Goal: Check status: Check status

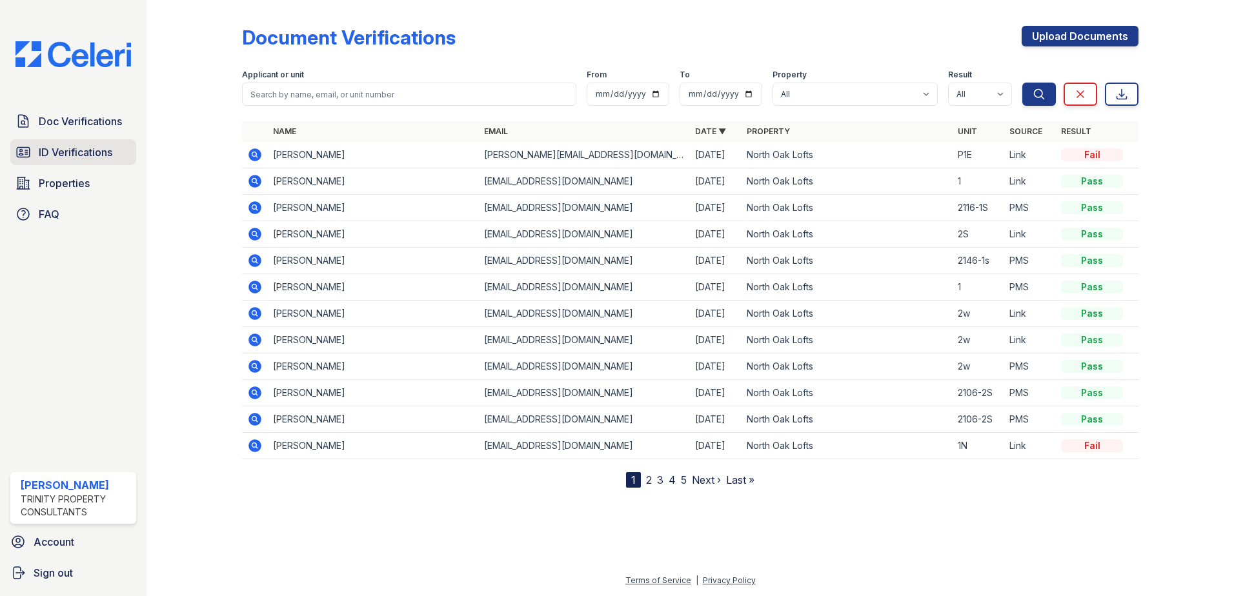
click at [77, 151] on span "ID Verifications" at bounding box center [76, 152] width 74 height 15
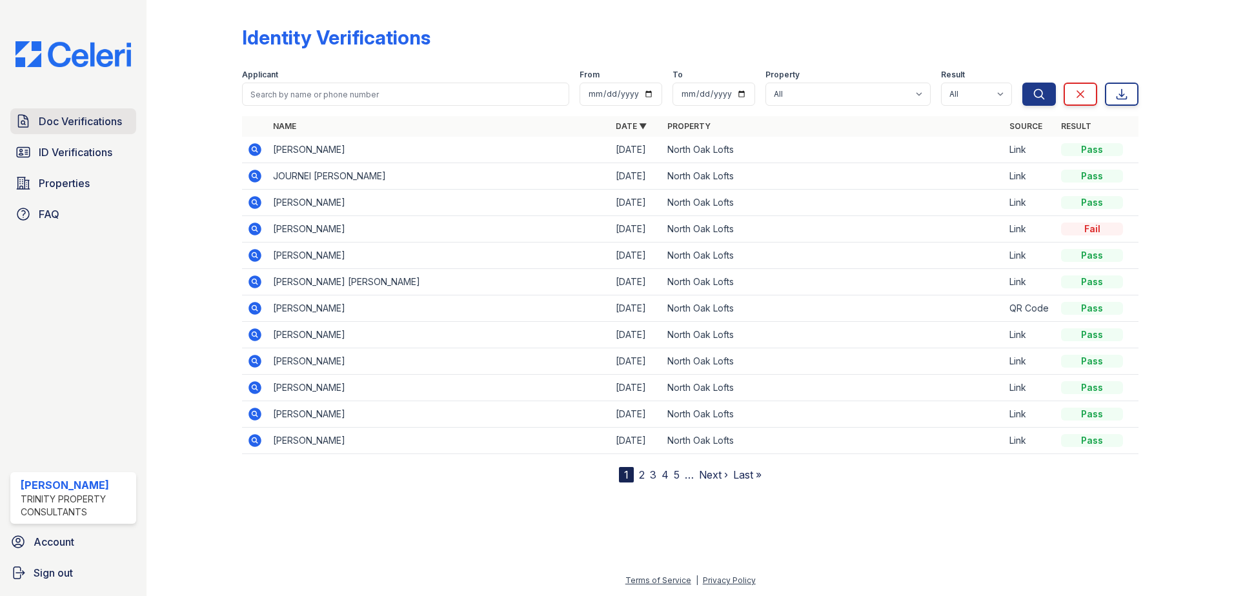
click at [96, 121] on span "Doc Verifications" at bounding box center [80, 121] width 83 height 15
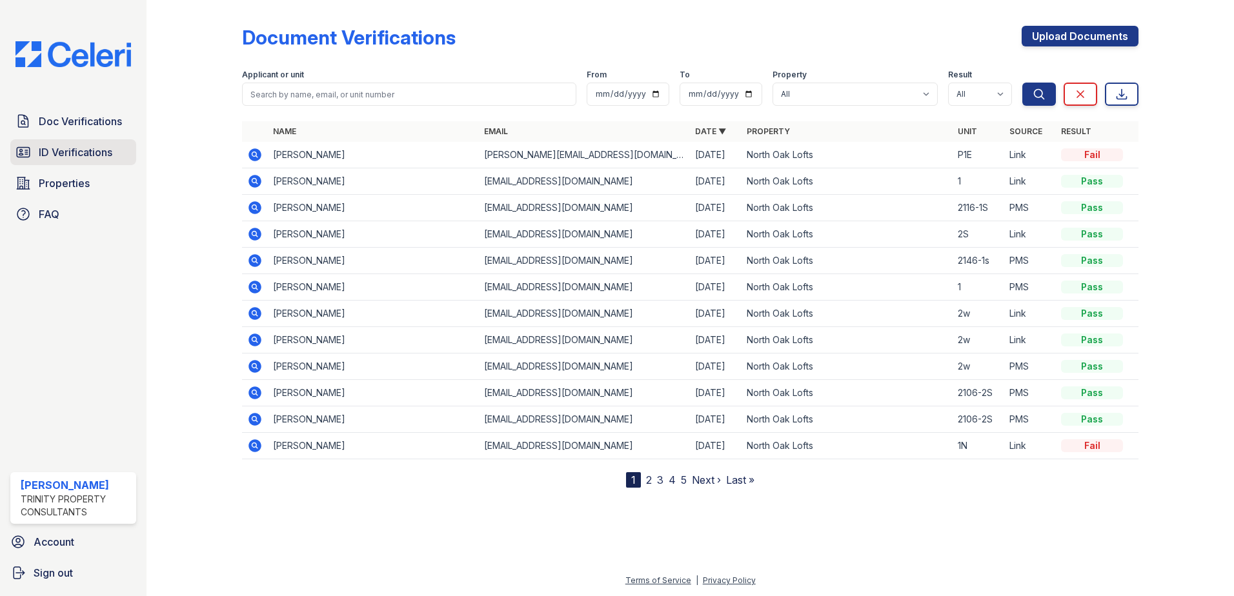
click at [71, 157] on span "ID Verifications" at bounding box center [76, 152] width 74 height 15
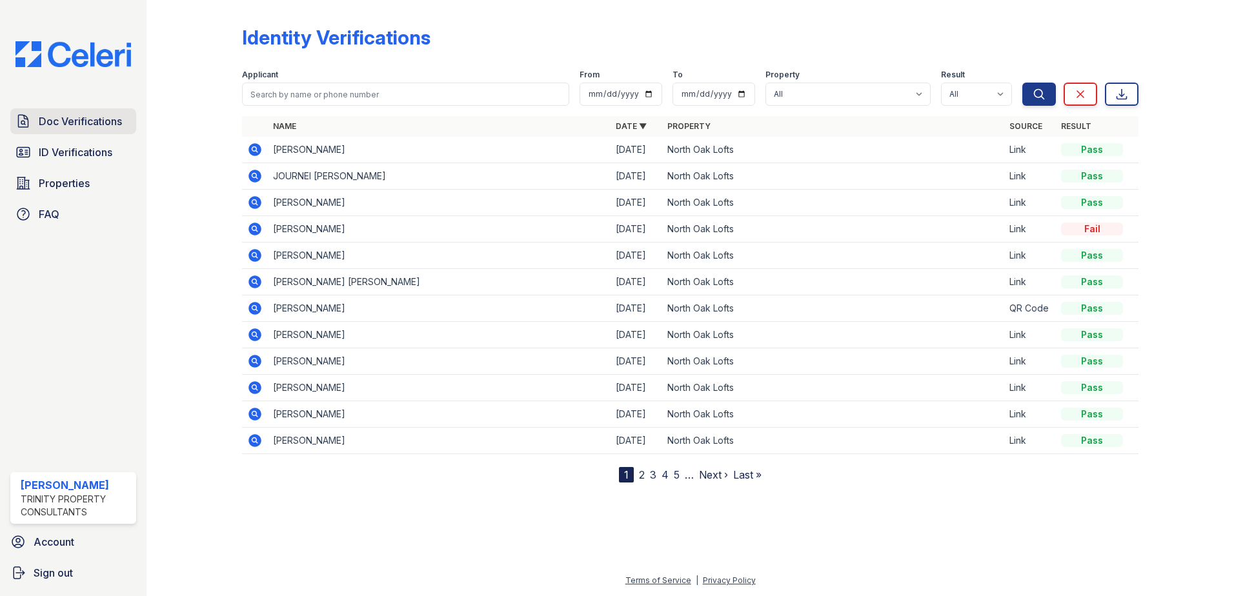
click at [93, 125] on span "Doc Verifications" at bounding box center [80, 121] width 83 height 15
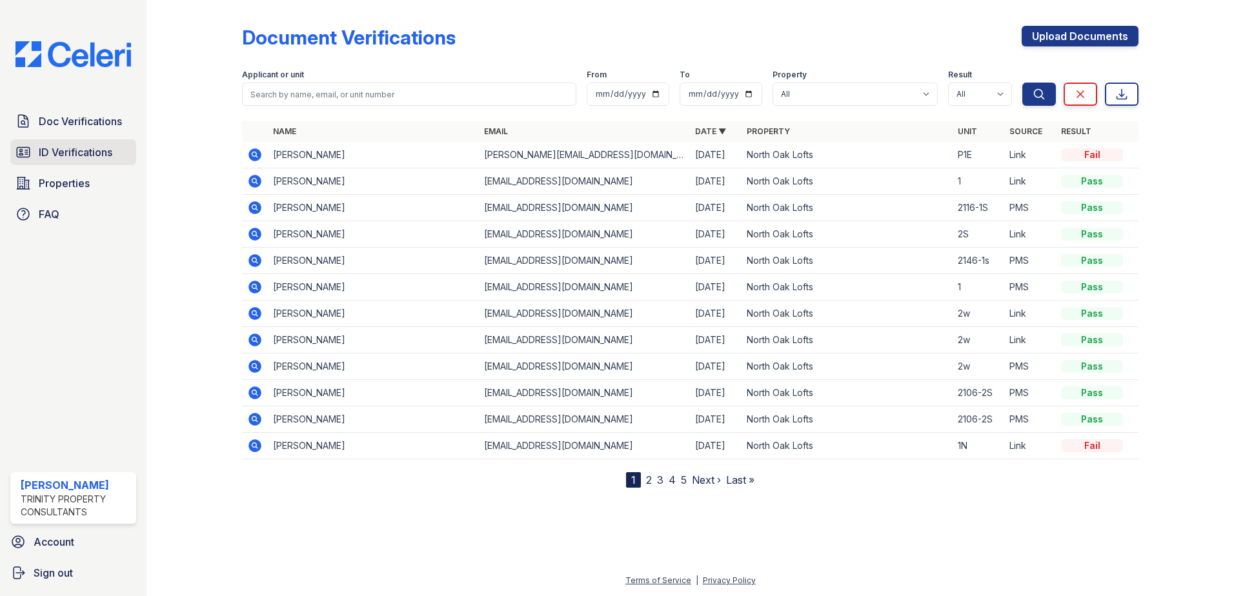
click at [105, 148] on span "ID Verifications" at bounding box center [76, 152] width 74 height 15
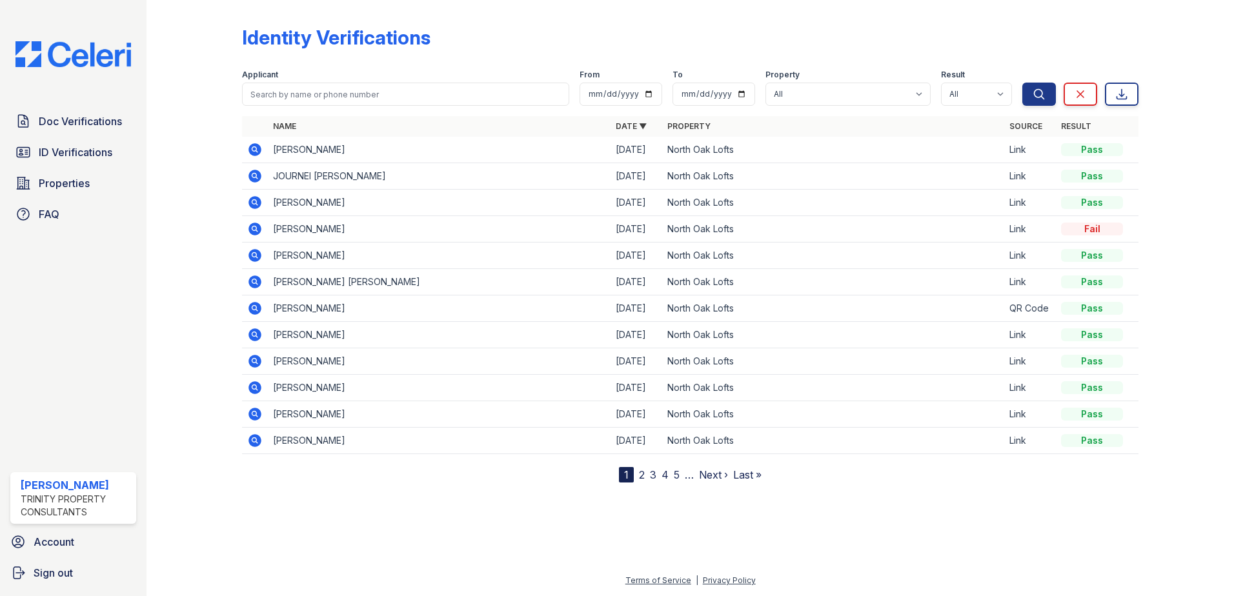
click at [259, 147] on icon at bounding box center [254, 149] width 13 height 13
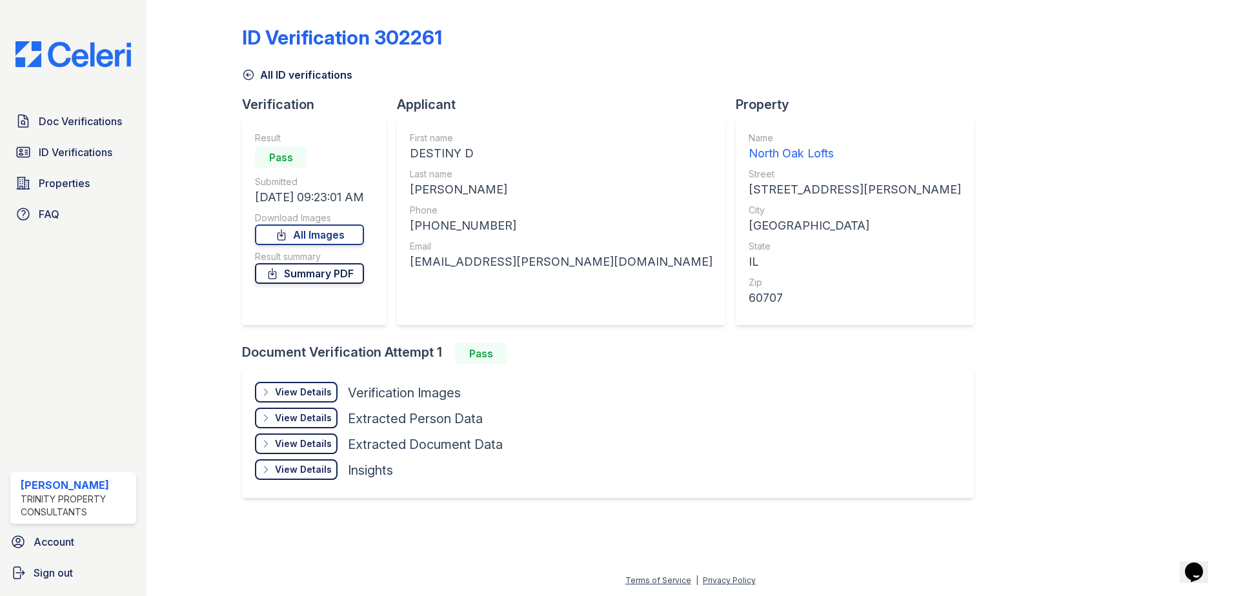
click at [332, 279] on link "Summary PDF" at bounding box center [309, 273] width 109 height 21
click at [45, 146] on span "ID Verifications" at bounding box center [76, 152] width 74 height 15
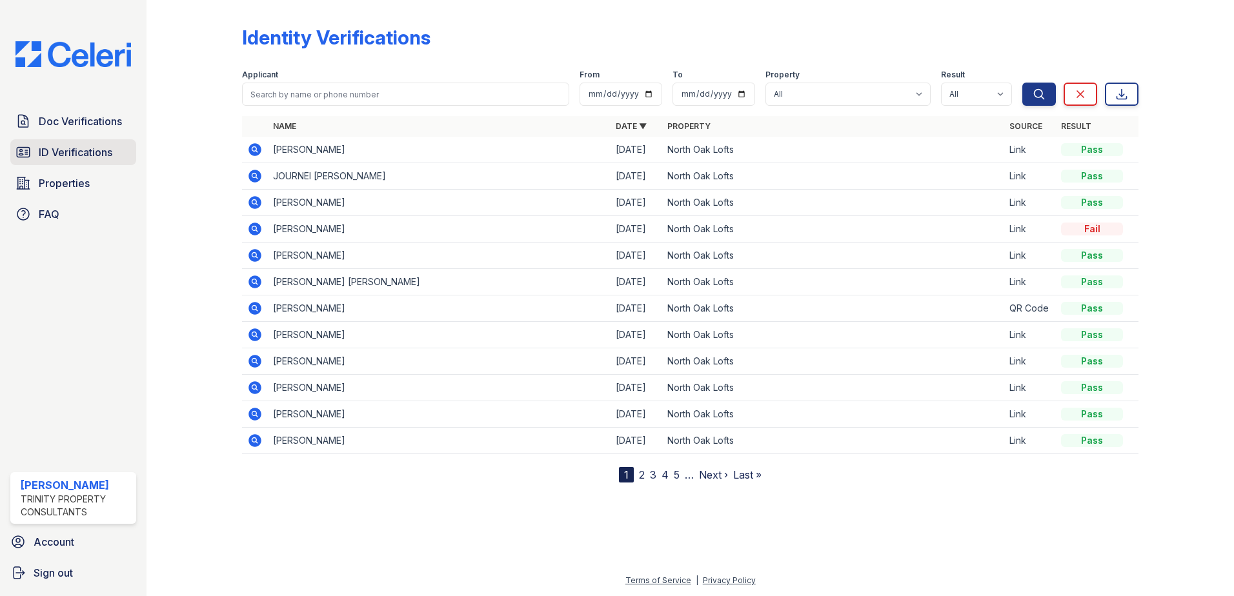
click at [54, 150] on span "ID Verifications" at bounding box center [76, 152] width 74 height 15
click at [69, 123] on span "Doc Verifications" at bounding box center [80, 121] width 83 height 15
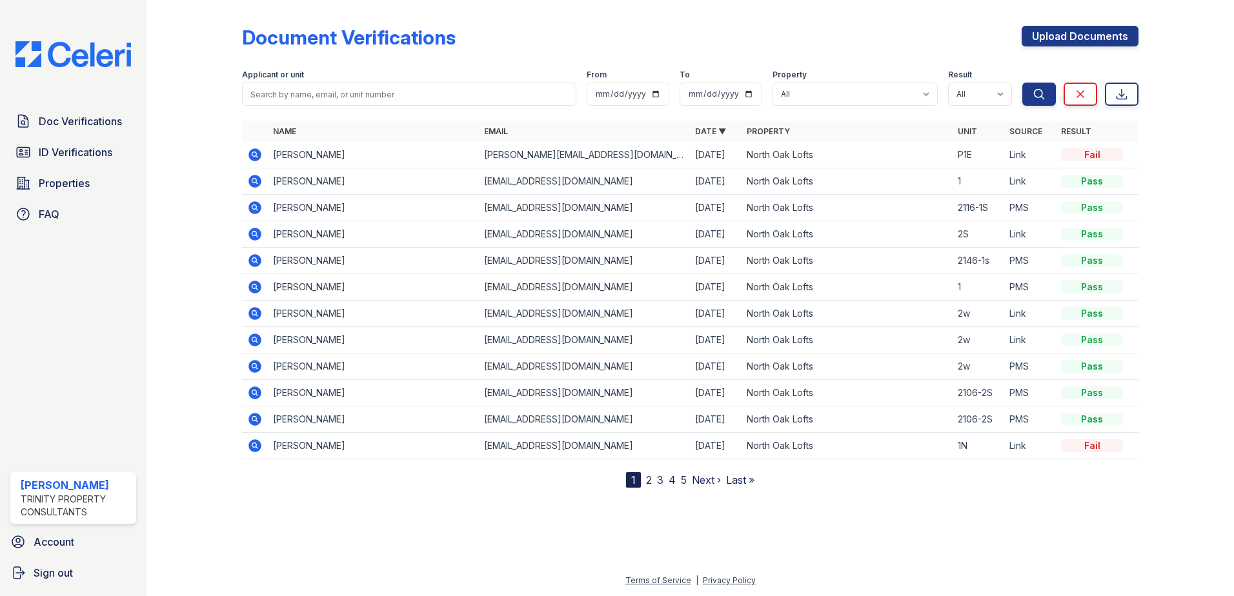
click at [69, 123] on span "Doc Verifications" at bounding box center [80, 121] width 83 height 15
click at [86, 123] on span "Doc Verifications" at bounding box center [80, 121] width 83 height 15
click at [85, 125] on span "Doc Verifications" at bounding box center [80, 121] width 83 height 15
click at [256, 152] on icon at bounding box center [254, 154] width 15 height 15
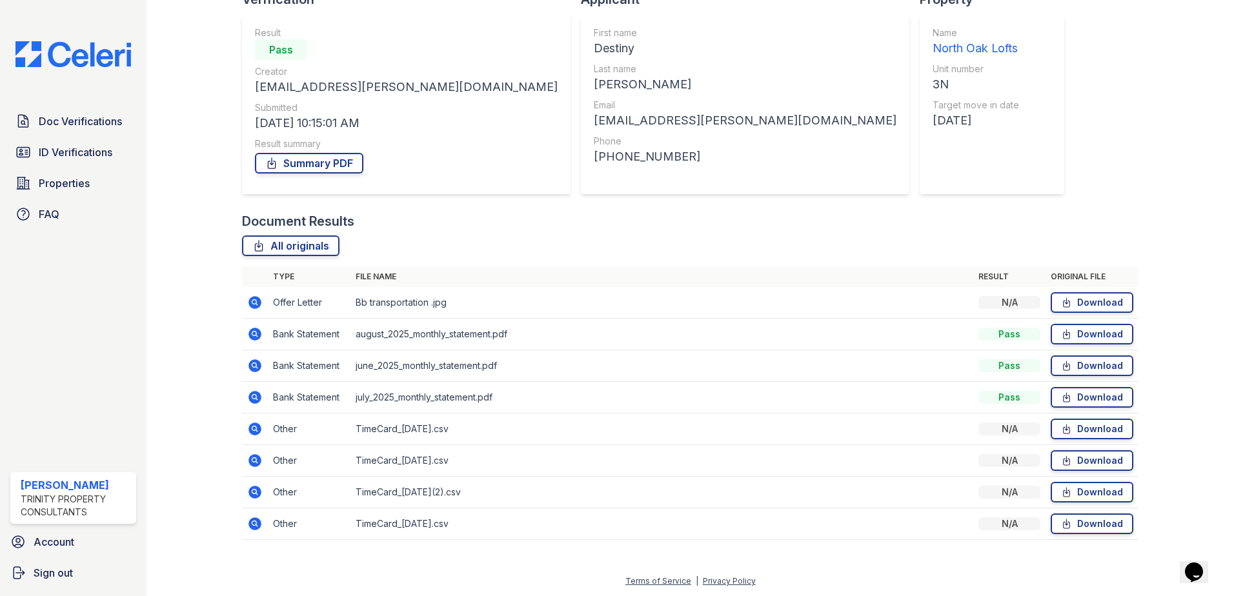
scroll to position [106, 0]
click at [254, 427] on icon at bounding box center [253, 427] width 3 height 3
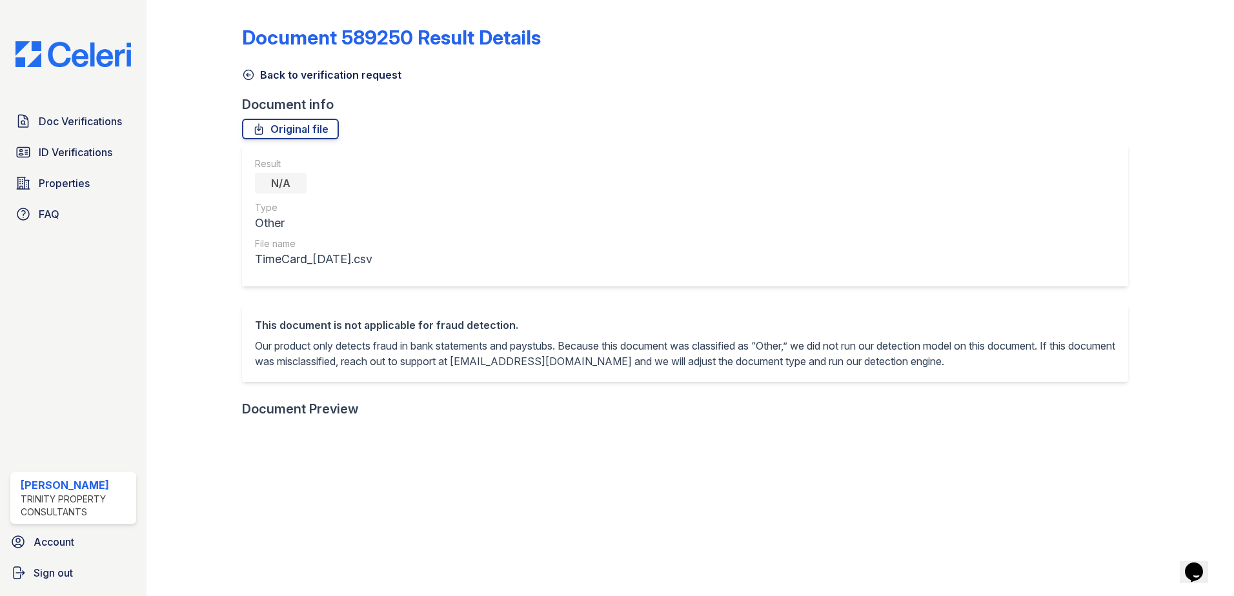
click at [245, 74] on icon at bounding box center [248, 74] width 13 height 13
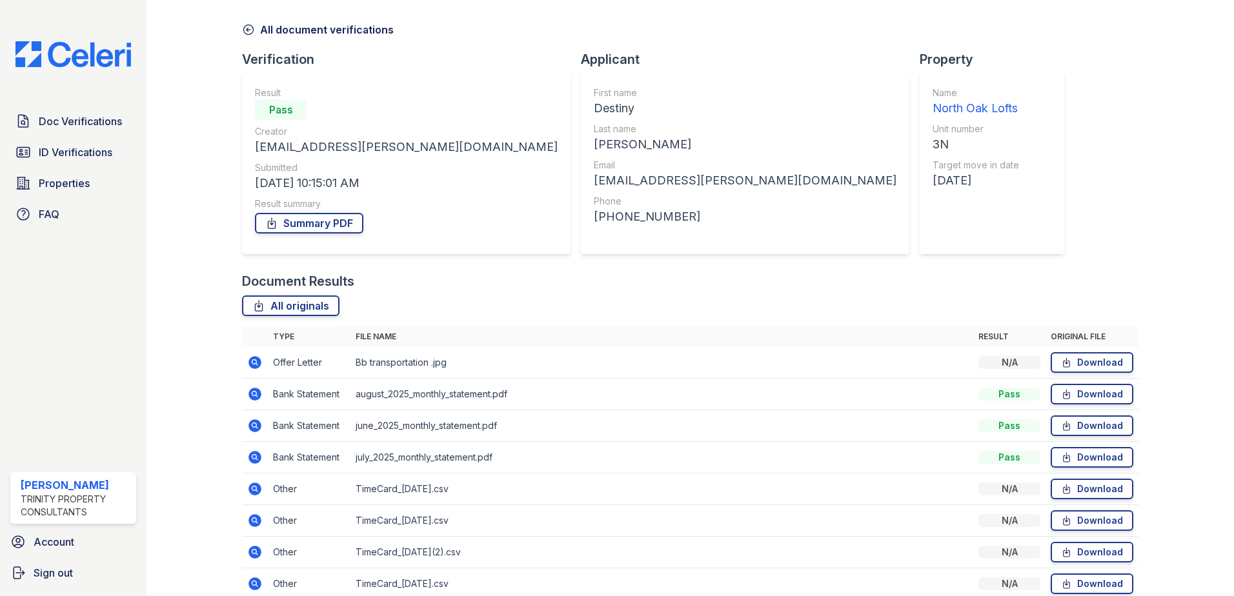
scroll to position [65, 0]
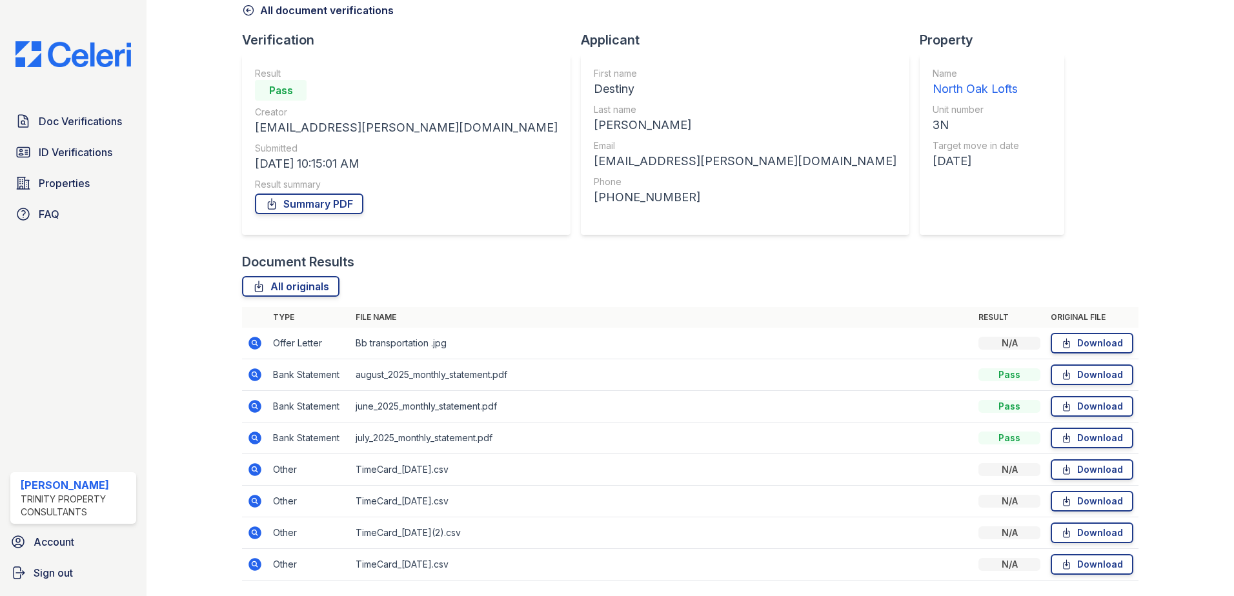
click at [277, 535] on td "Other" at bounding box center [309, 534] width 83 height 32
click at [255, 531] on icon at bounding box center [254, 532] width 15 height 15
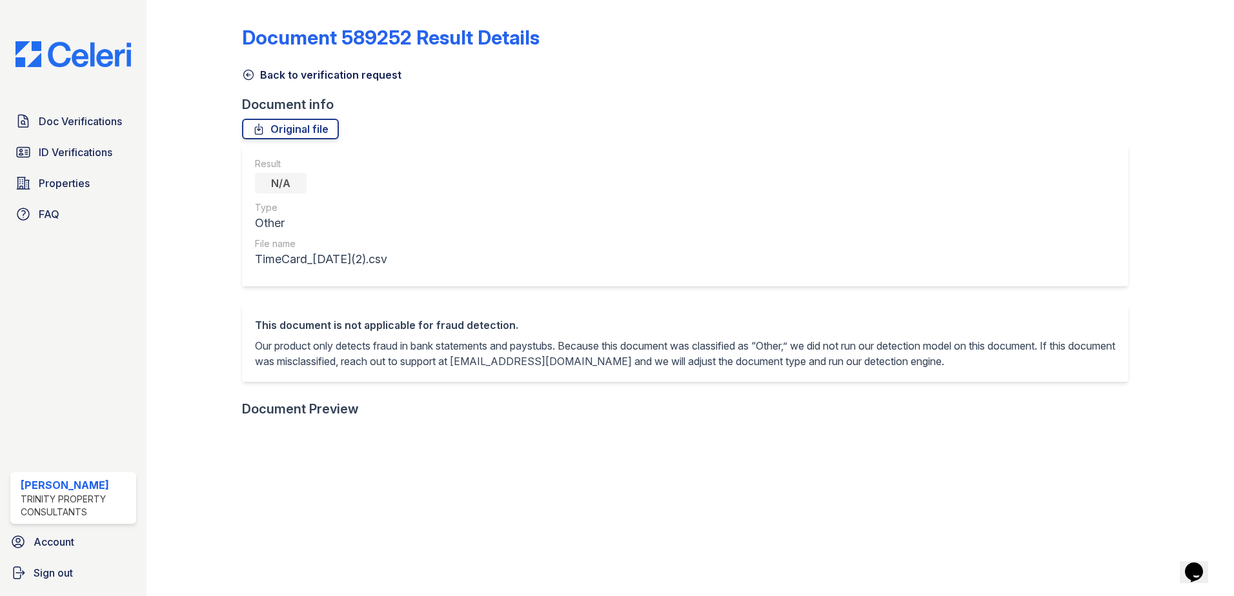
drag, startPoint x: 745, startPoint y: 107, endPoint x: 625, endPoint y: 96, distance: 120.6
click at [738, 104] on div "Document info" at bounding box center [690, 105] width 896 height 18
click at [244, 80] on icon at bounding box center [248, 74] width 13 height 13
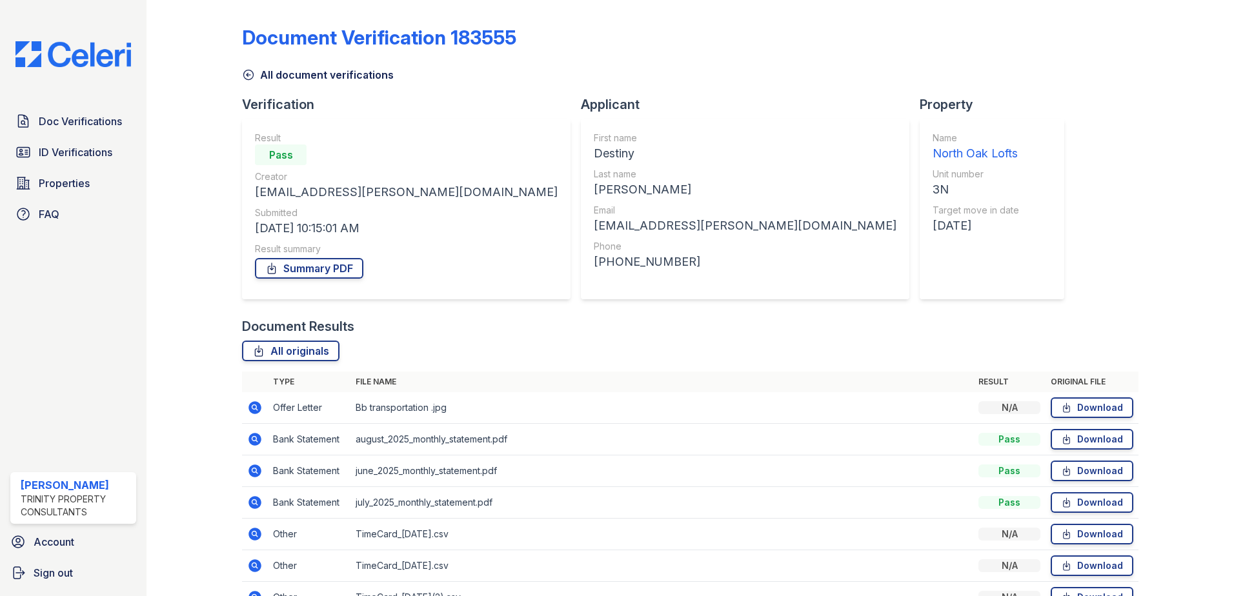
click at [257, 405] on icon at bounding box center [254, 407] width 13 height 13
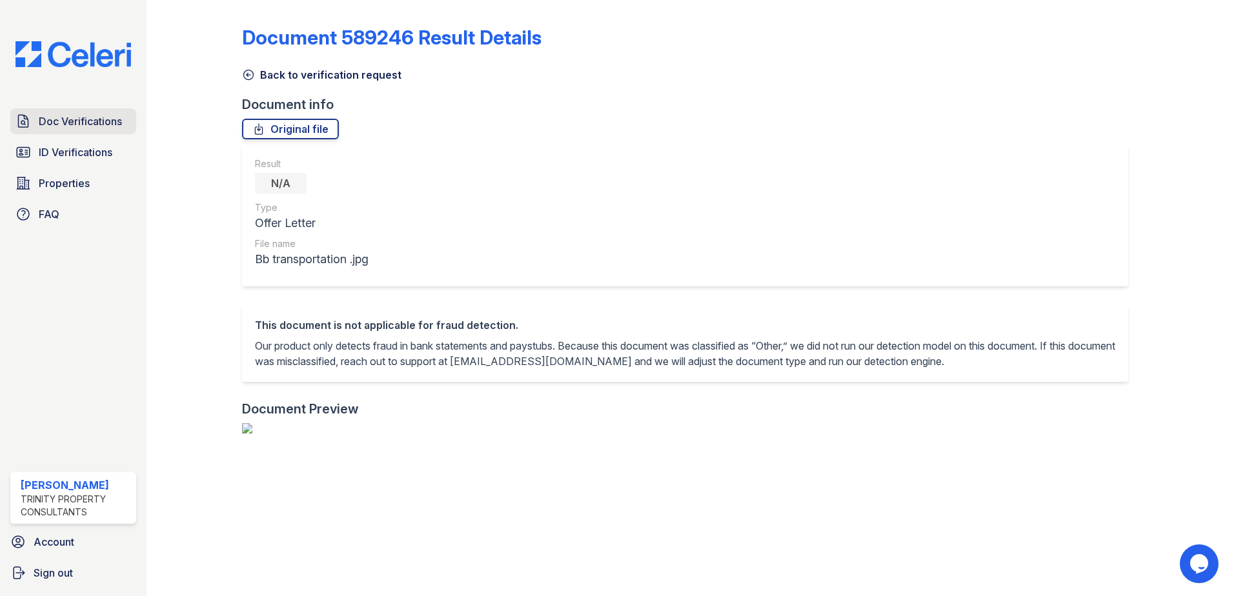
click at [102, 125] on span "Doc Verifications" at bounding box center [80, 121] width 83 height 15
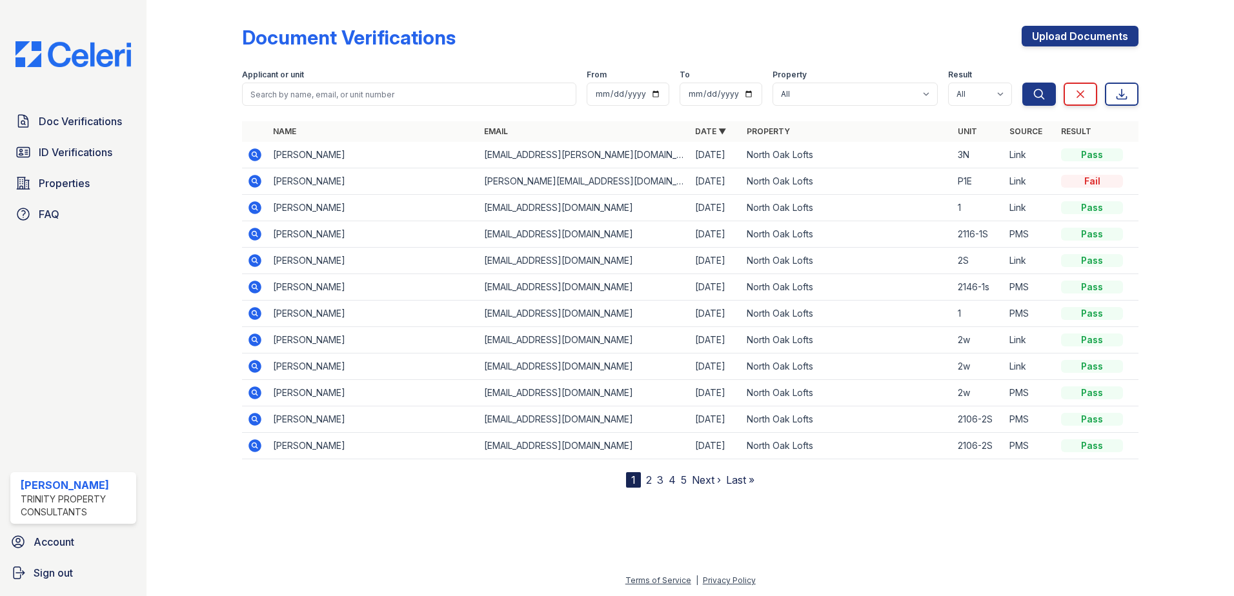
click at [252, 156] on icon at bounding box center [254, 154] width 13 height 13
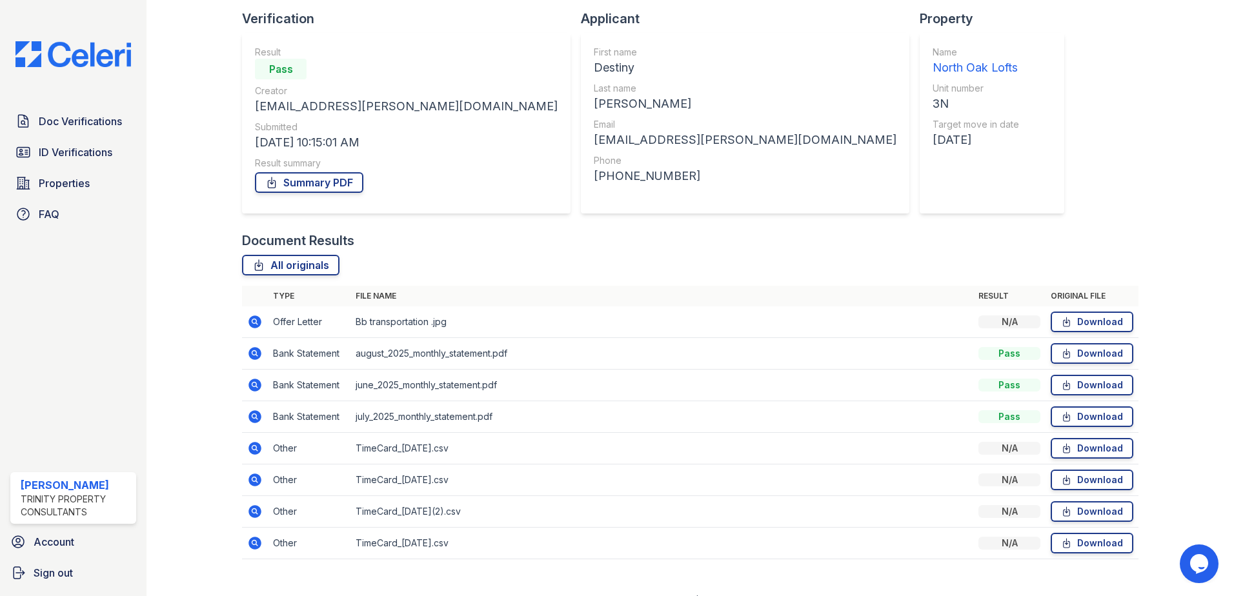
scroll to position [106, 0]
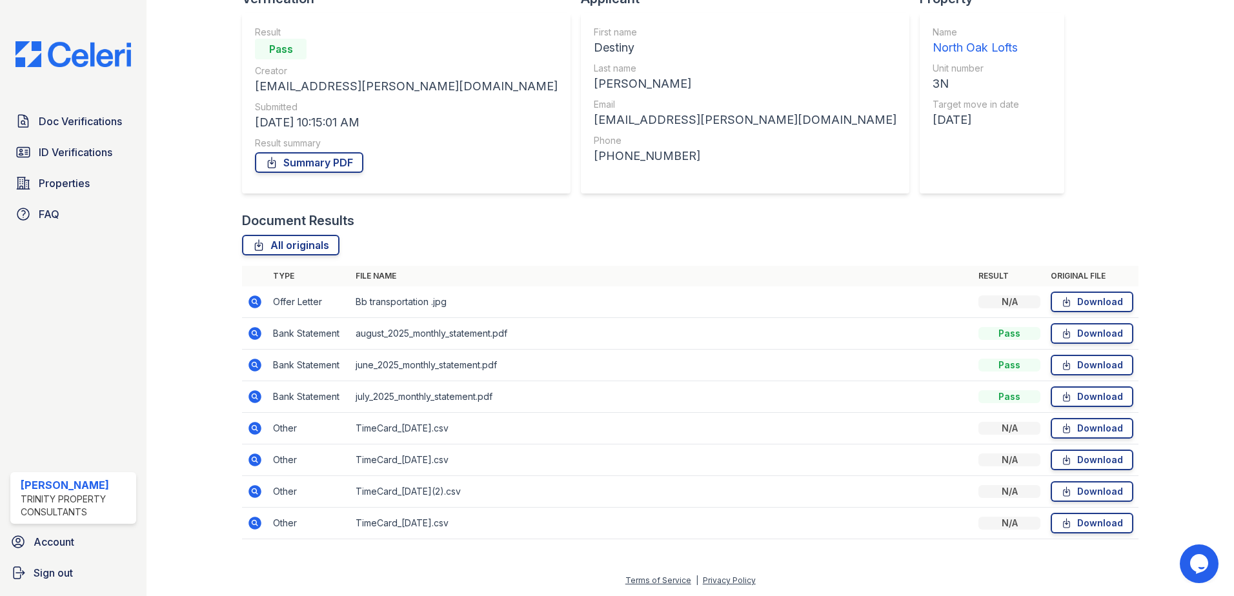
click at [257, 394] on icon at bounding box center [254, 396] width 13 height 13
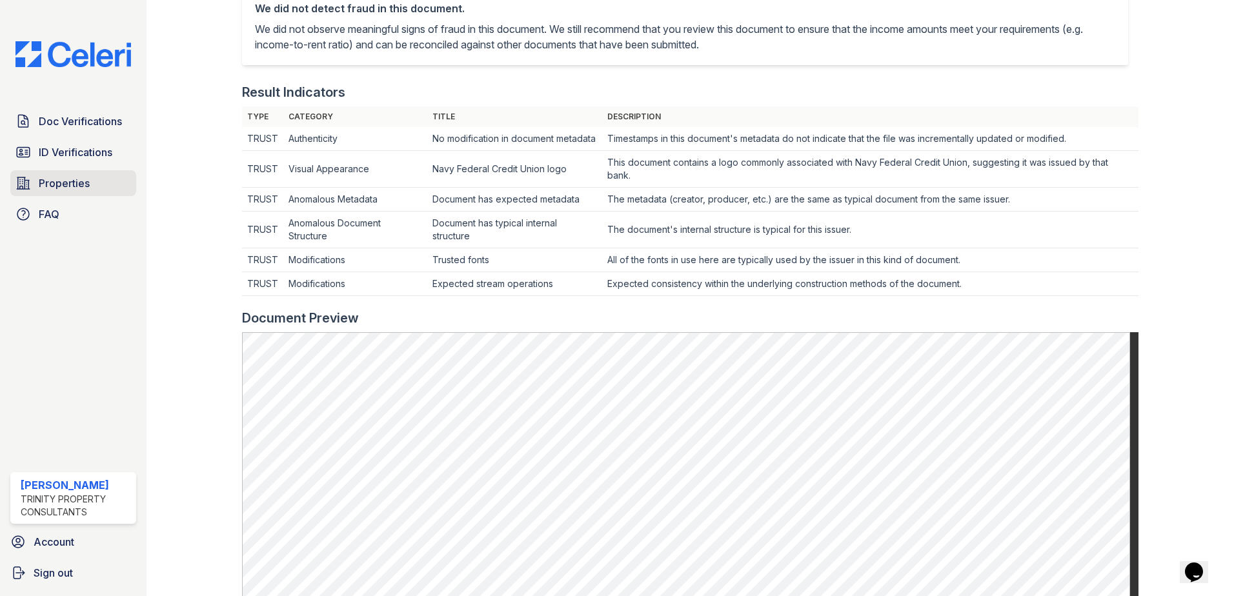
scroll to position [129, 0]
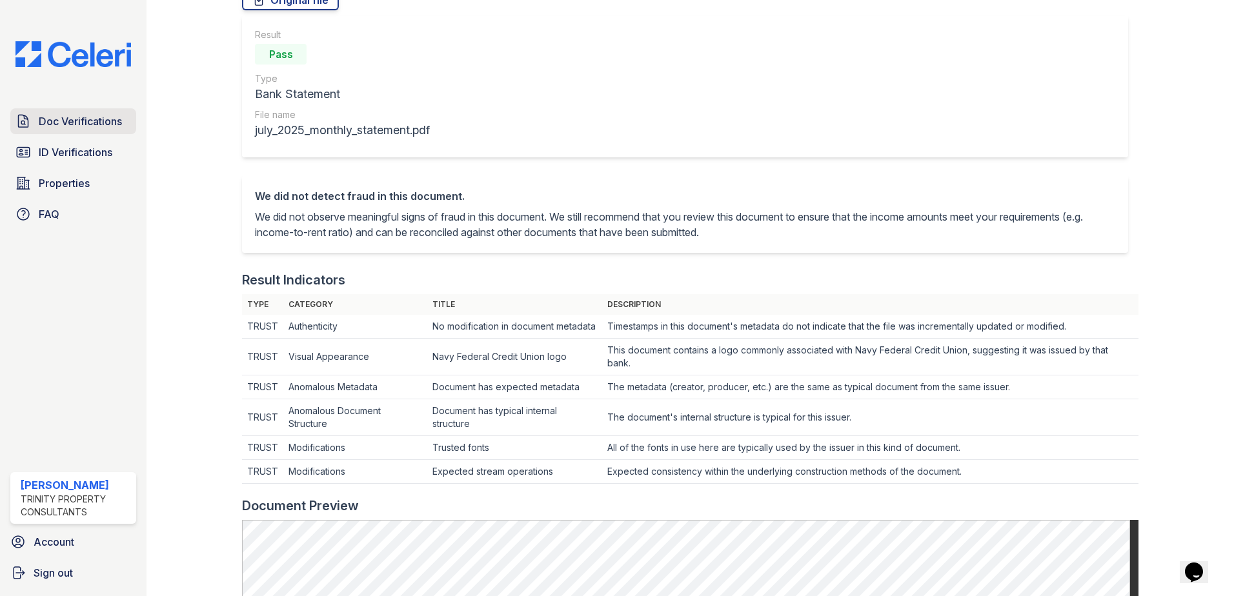
click at [87, 123] on span "Doc Verifications" at bounding box center [80, 121] width 83 height 15
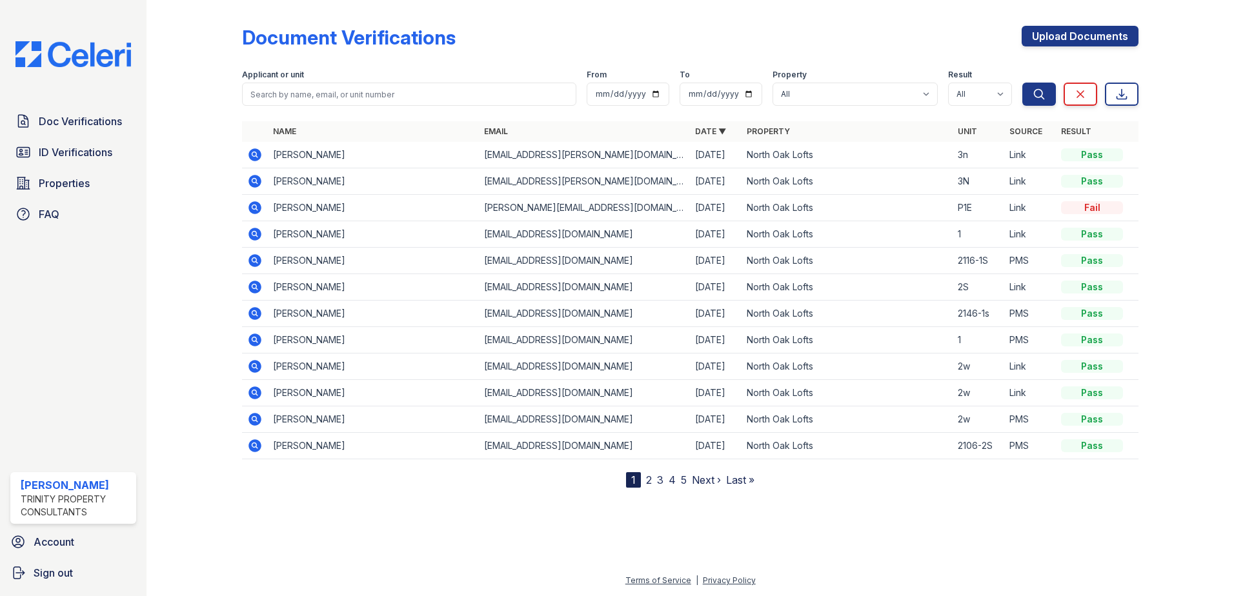
click at [252, 150] on icon at bounding box center [254, 154] width 13 height 13
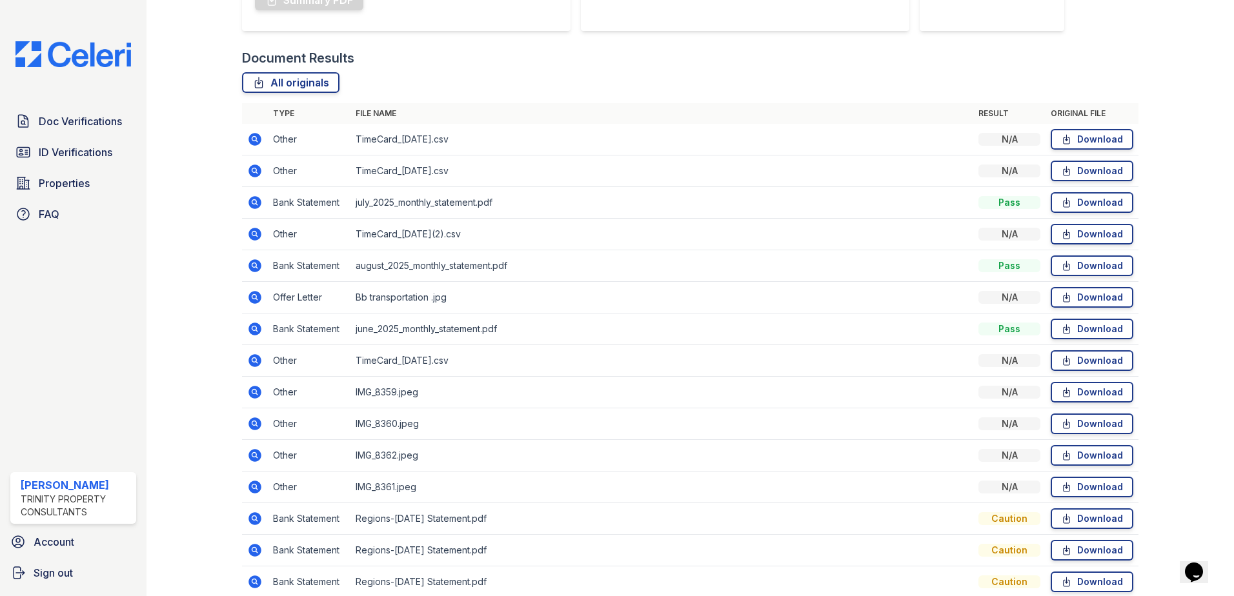
scroll to position [323, 0]
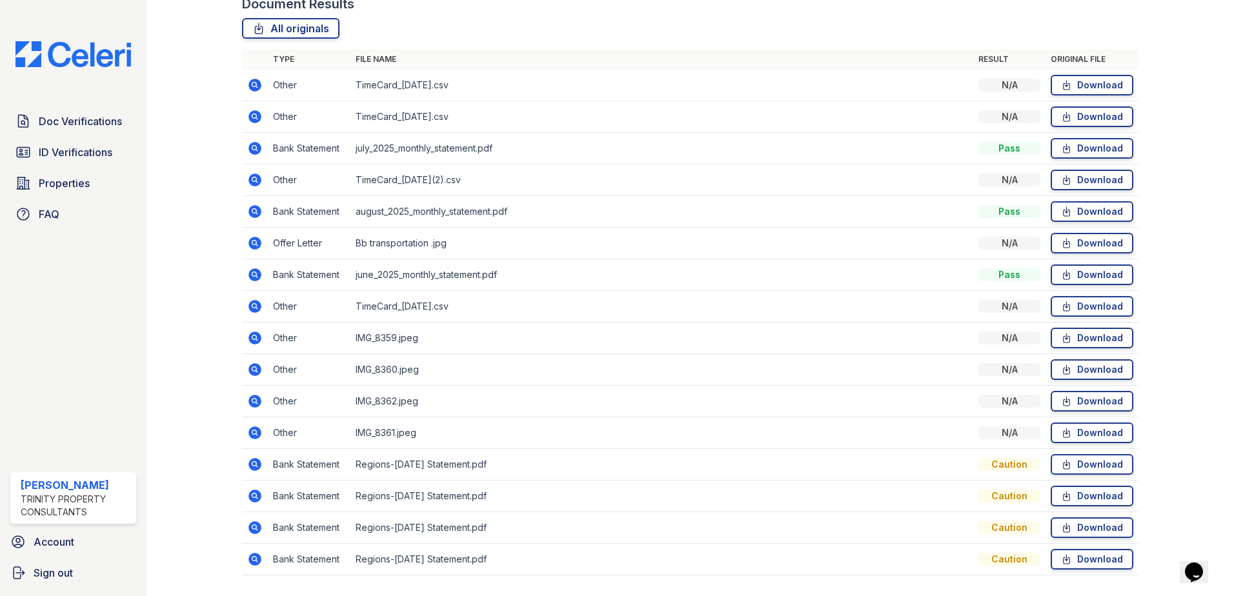
click at [257, 339] on icon at bounding box center [254, 338] width 13 height 13
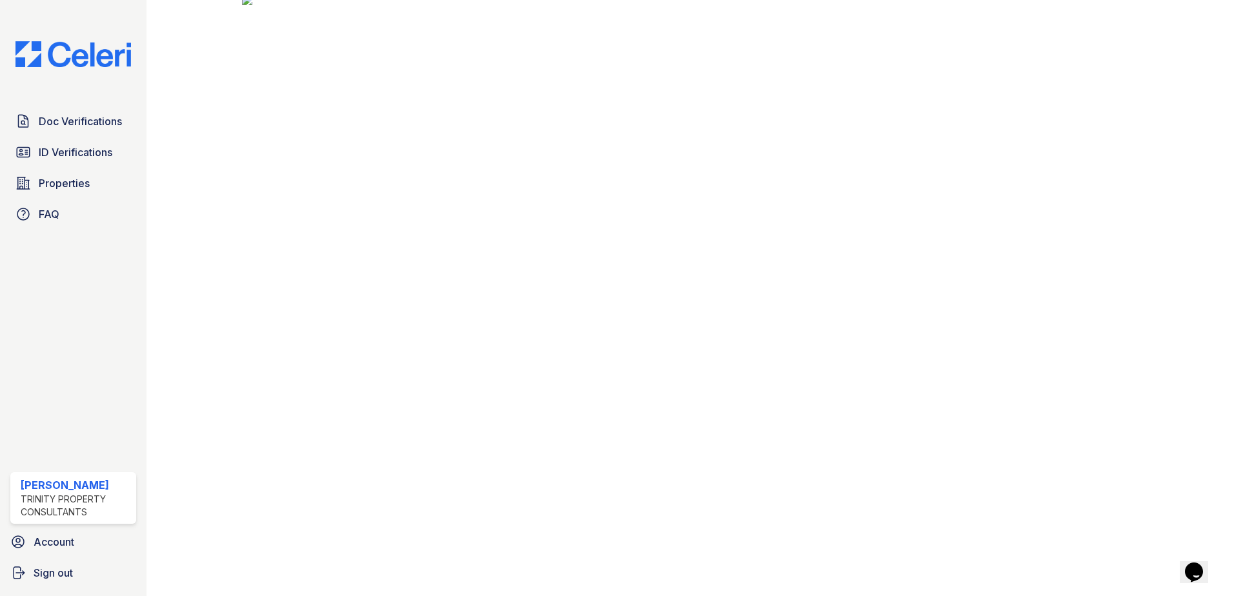
scroll to position [452, 0]
click at [30, 135] on div "Doc Verifications ID Verifications Properties FAQ" at bounding box center [73, 167] width 136 height 119
click at [46, 121] on span "Doc Verifications" at bounding box center [80, 121] width 83 height 15
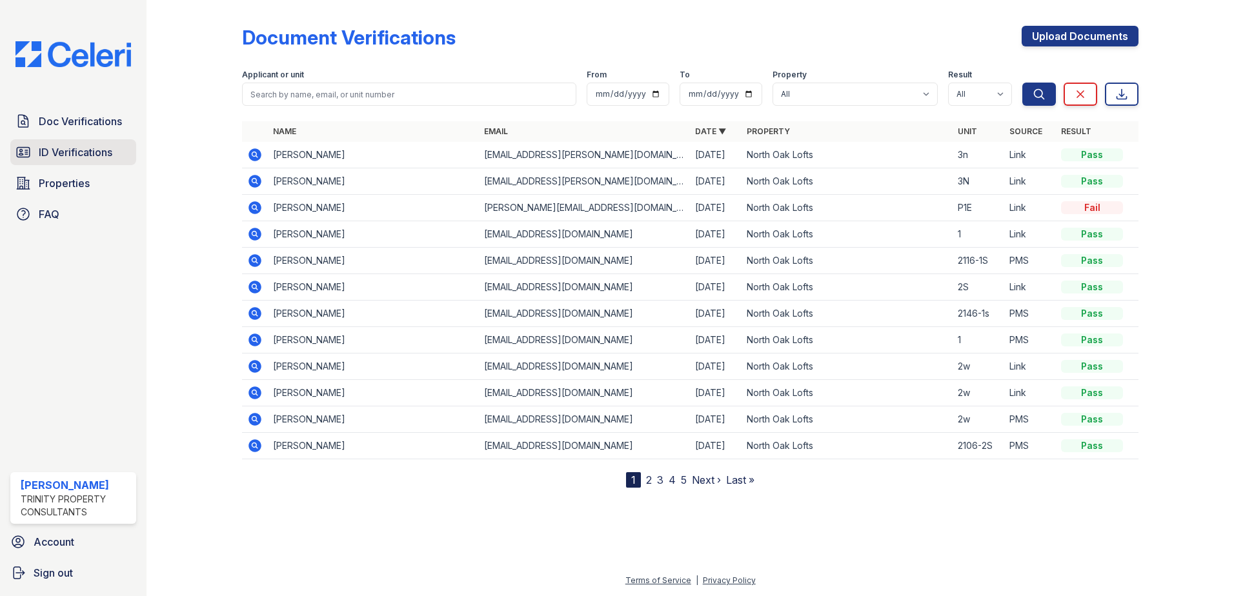
click at [66, 146] on span "ID Verifications" at bounding box center [76, 152] width 74 height 15
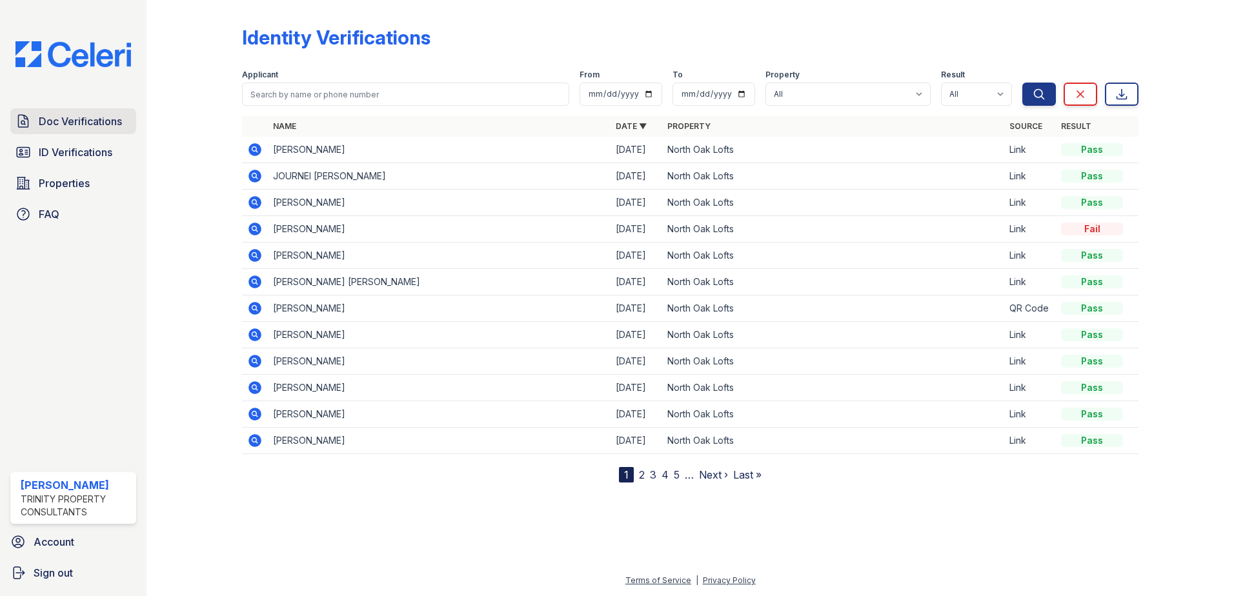
click at [75, 122] on span "Doc Verifications" at bounding box center [80, 121] width 83 height 15
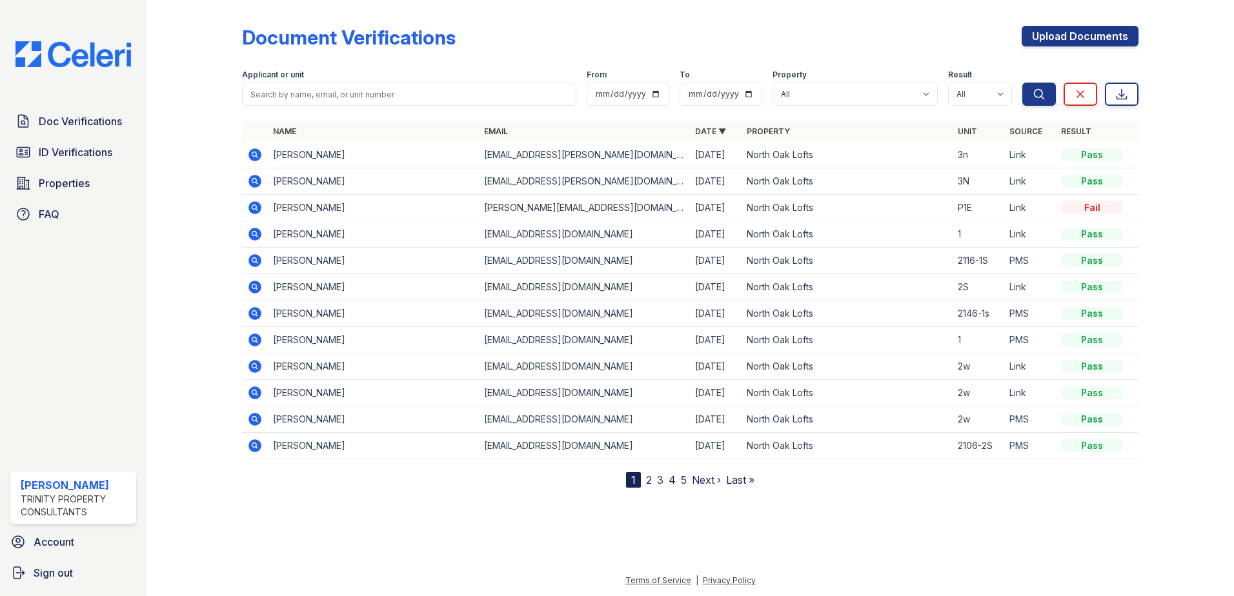
click at [250, 155] on icon at bounding box center [254, 154] width 13 height 13
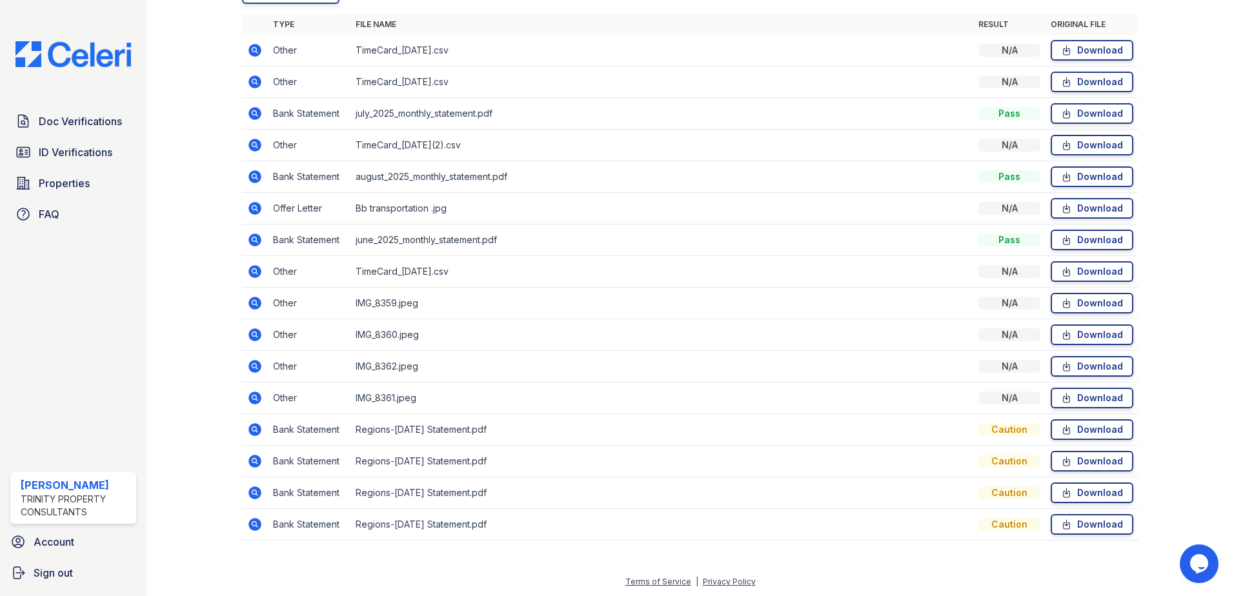
scroll to position [359, 0]
click at [257, 176] on icon at bounding box center [254, 175] width 13 height 13
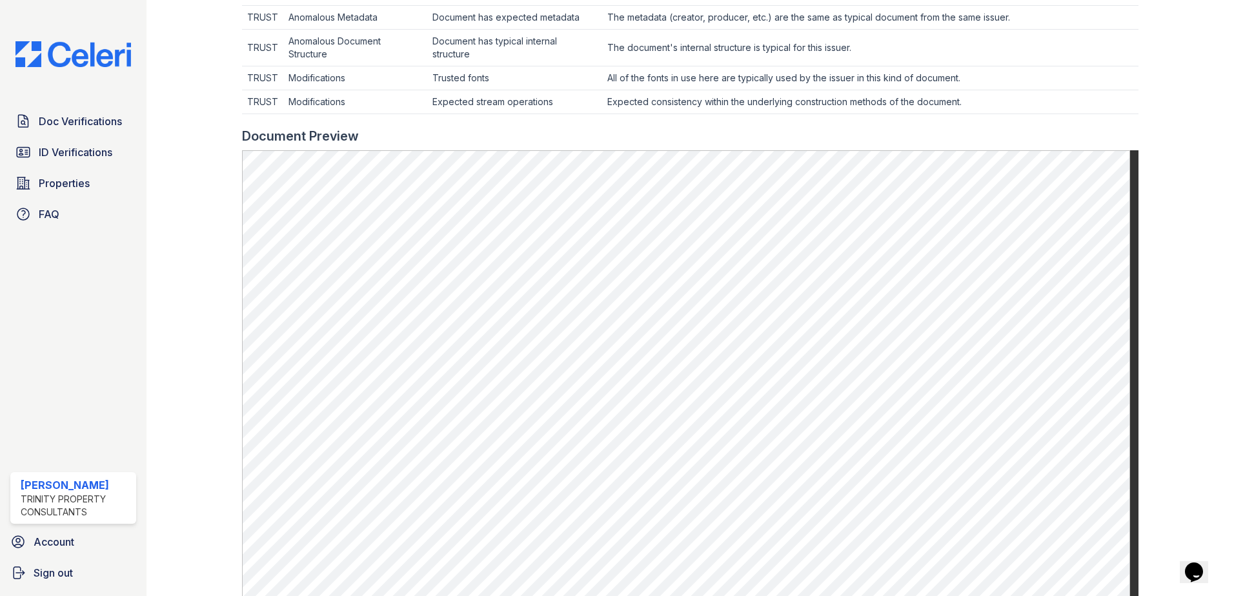
scroll to position [452, 0]
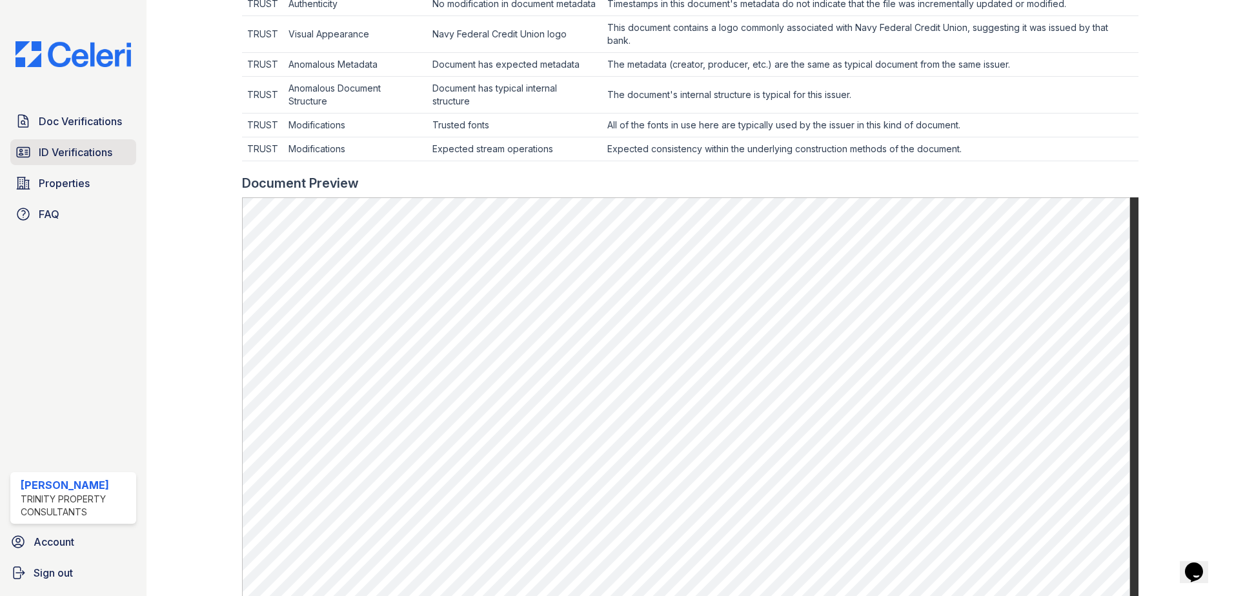
click at [88, 146] on span "ID Verifications" at bounding box center [76, 152] width 74 height 15
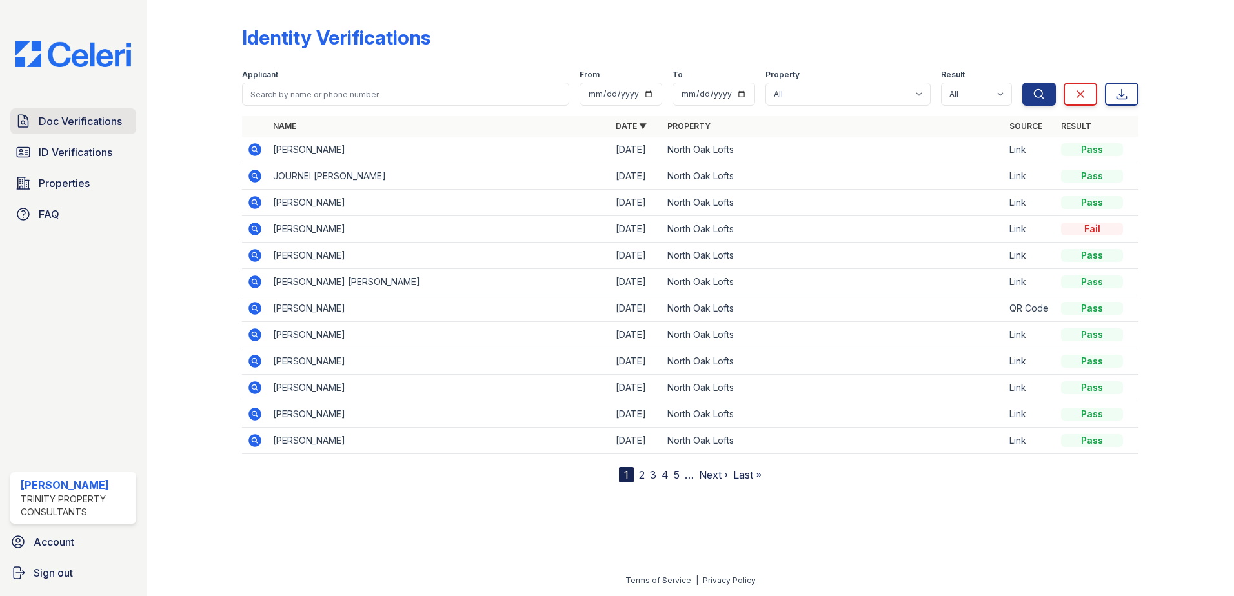
click at [92, 134] on link "Doc Verifications" at bounding box center [73, 121] width 126 height 26
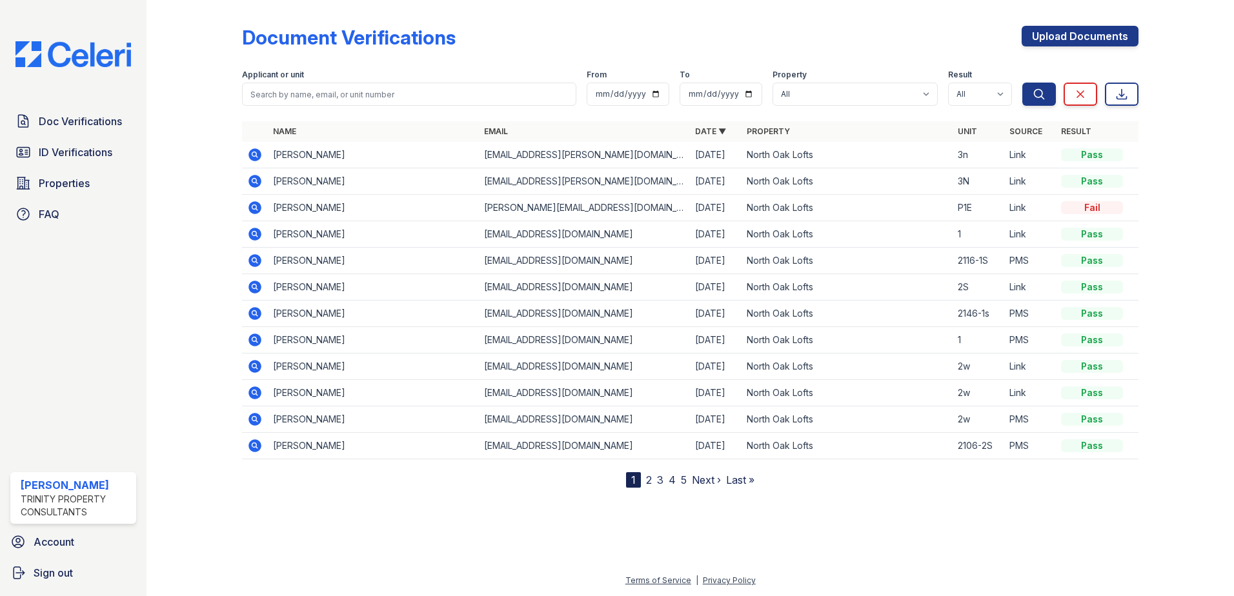
click at [259, 154] on icon at bounding box center [254, 154] width 13 height 13
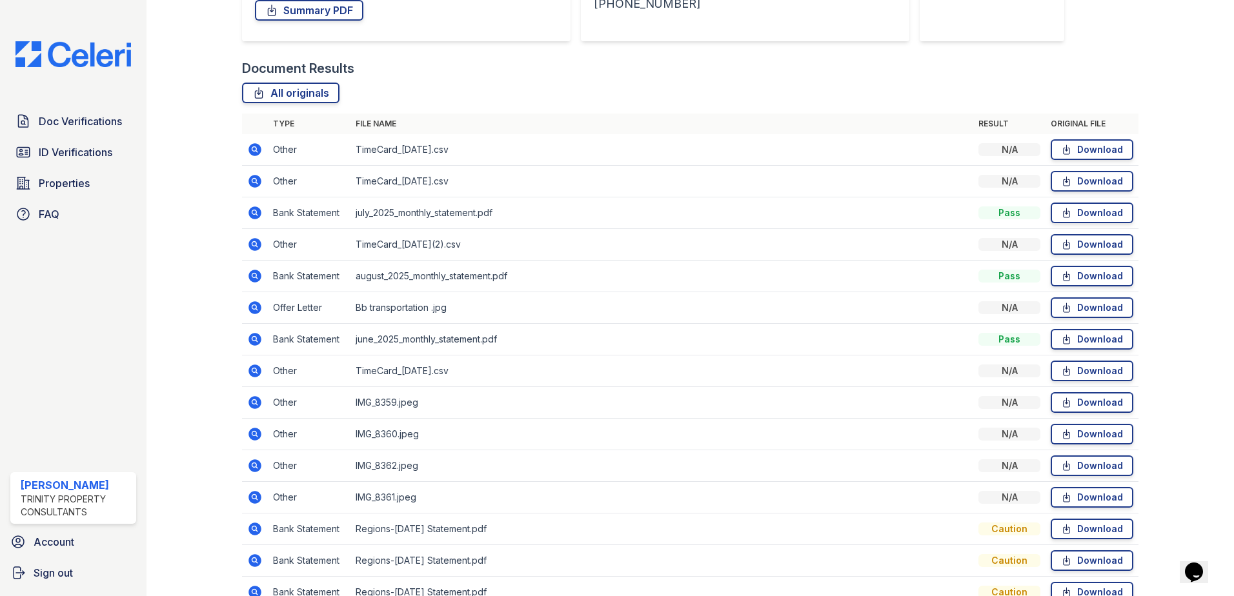
scroll to position [323, 0]
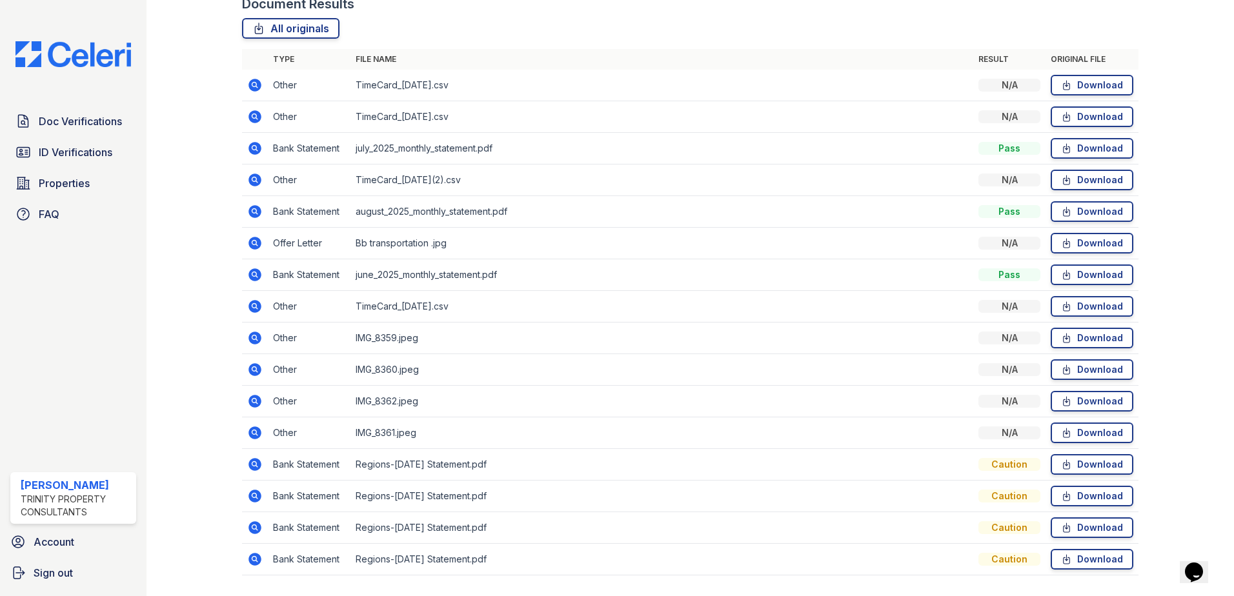
click at [256, 336] on icon at bounding box center [254, 338] width 13 height 13
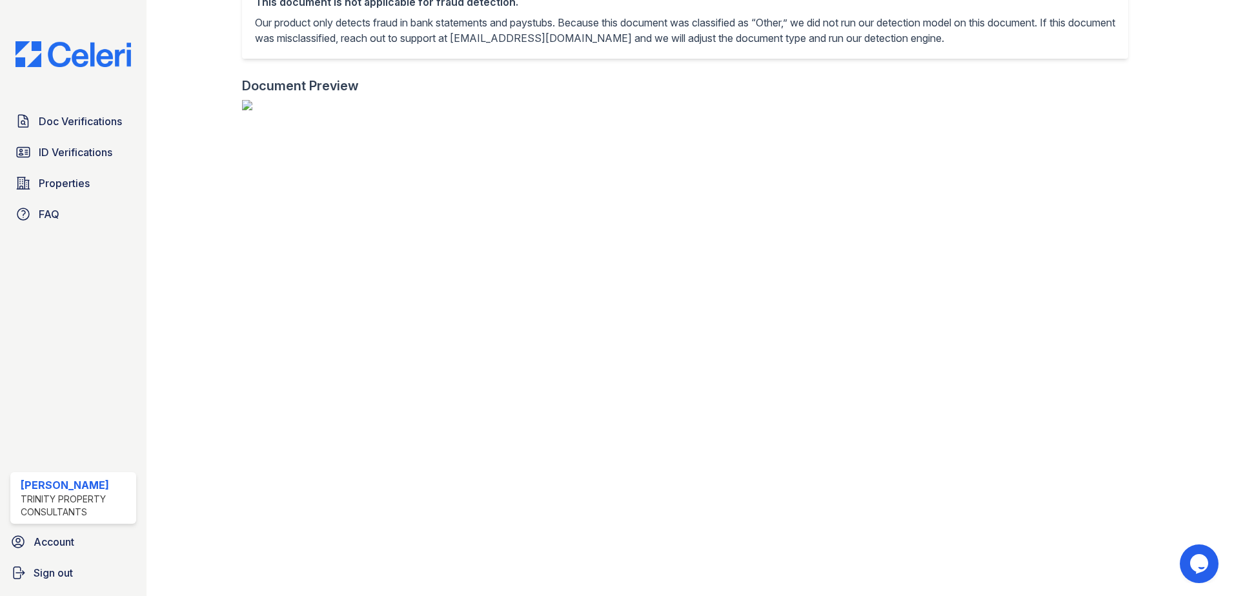
scroll to position [387, 0]
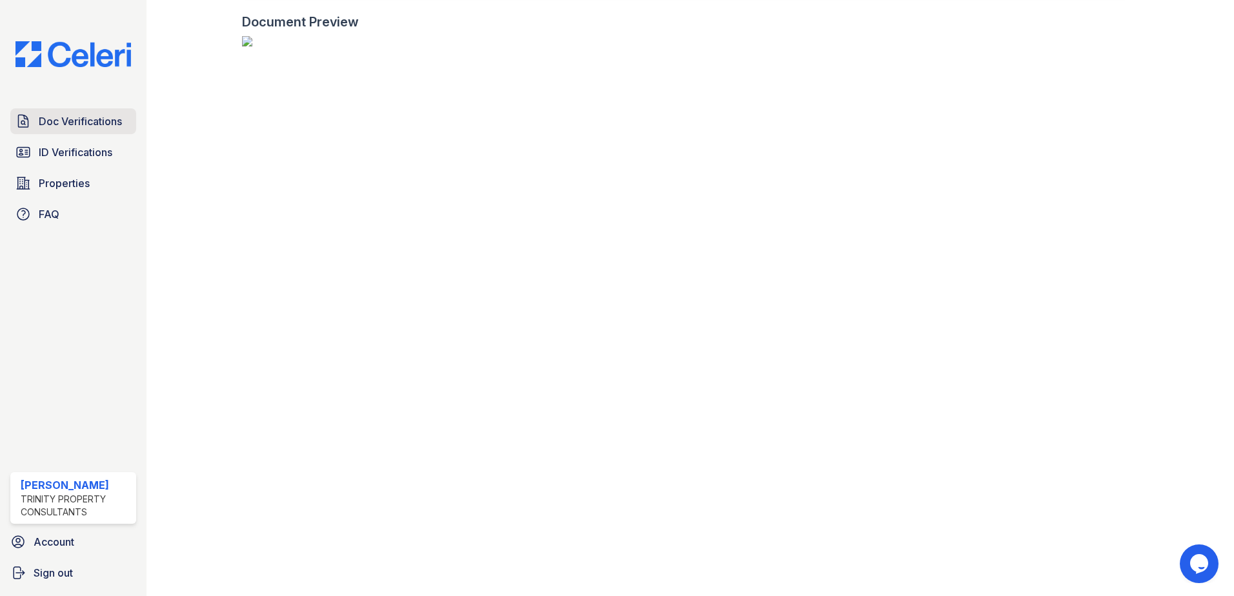
click at [91, 122] on span "Doc Verifications" at bounding box center [80, 121] width 83 height 15
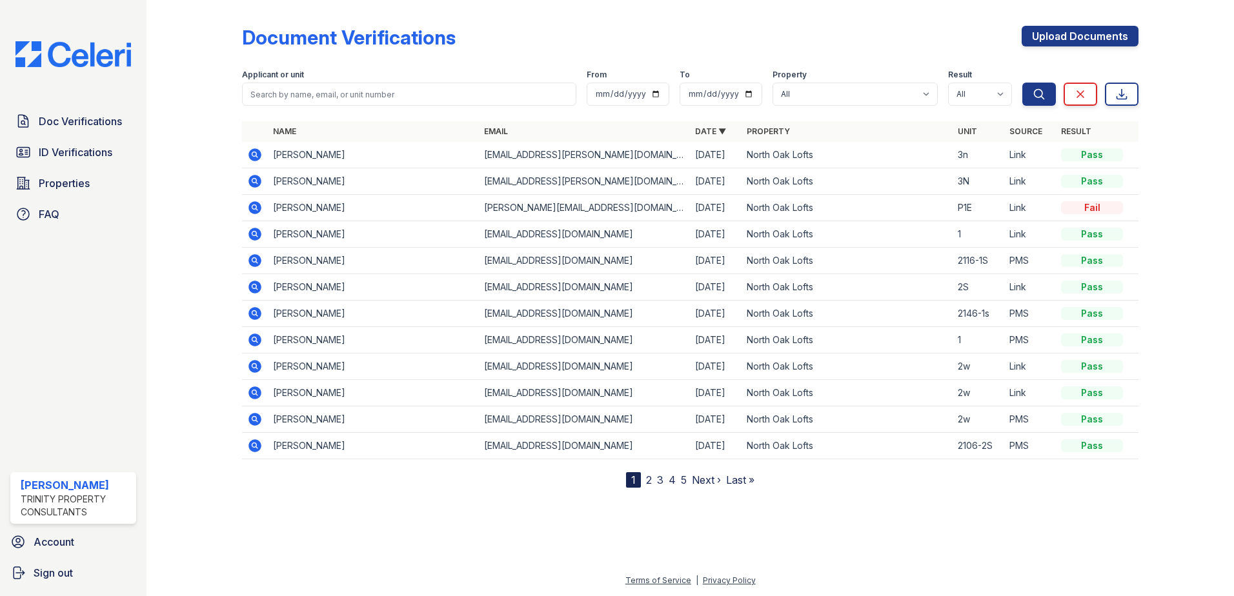
click at [252, 155] on icon at bounding box center [254, 154] width 13 height 13
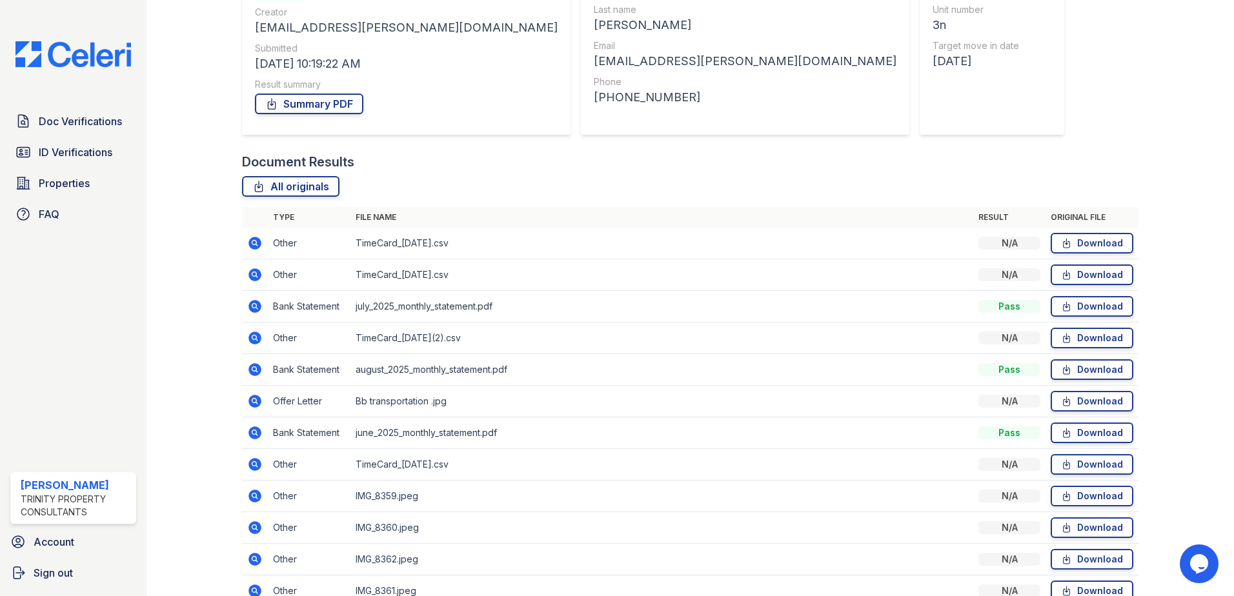
scroll to position [194, 0]
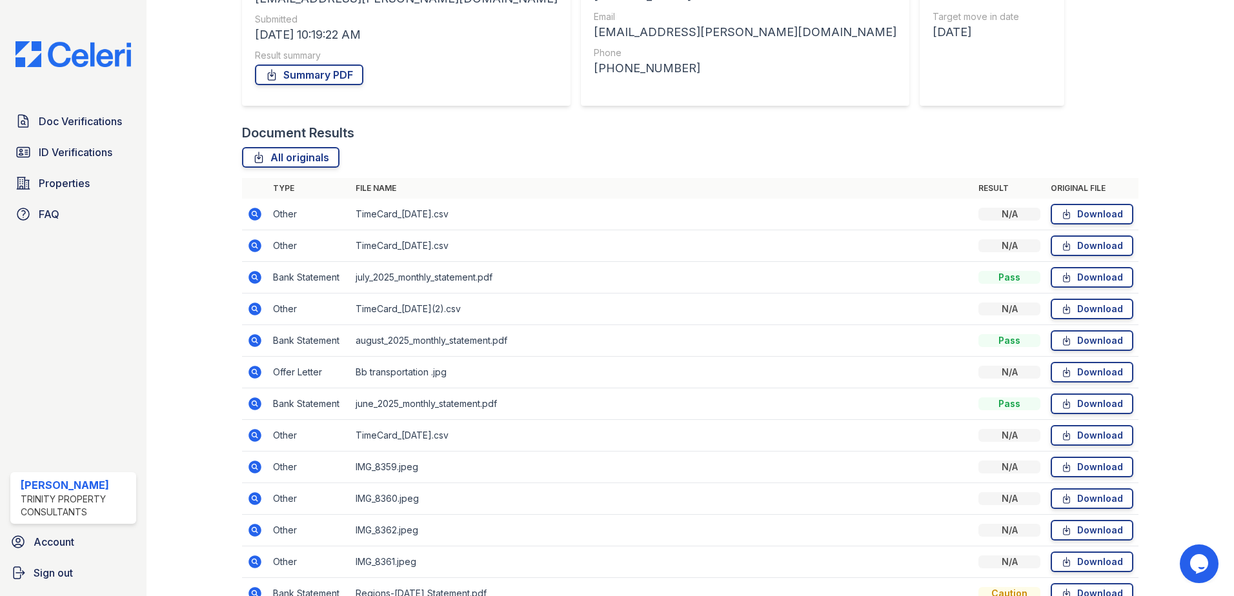
click at [256, 507] on td at bounding box center [255, 499] width 26 height 32
click at [254, 500] on icon at bounding box center [254, 498] width 15 height 15
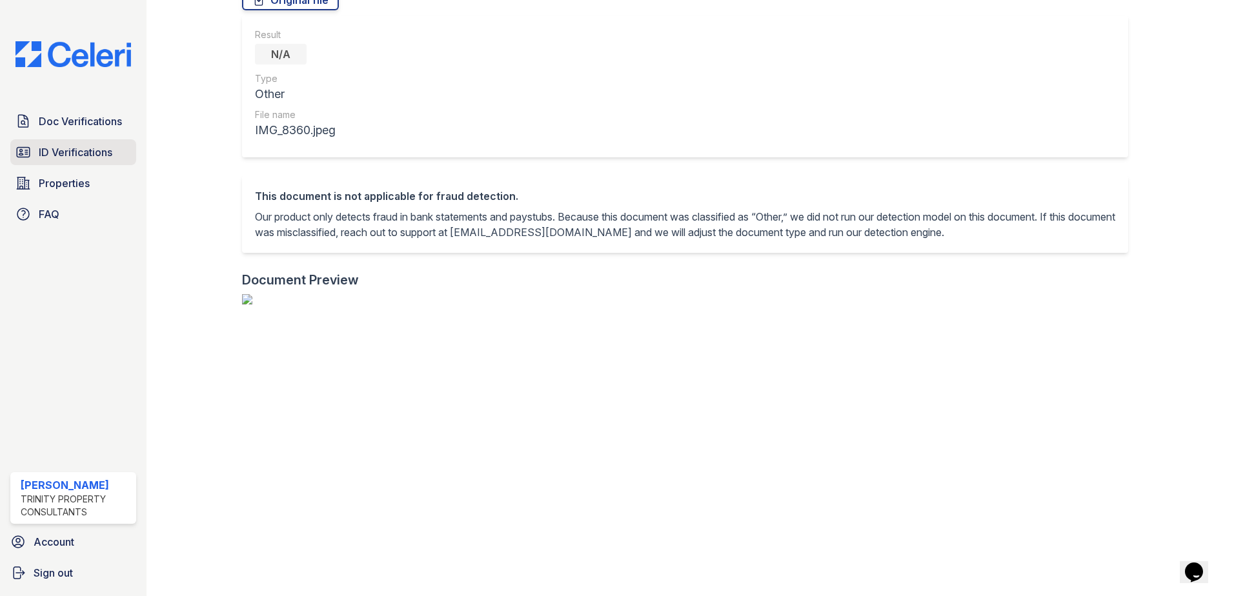
click at [82, 143] on link "ID Verifications" at bounding box center [73, 152] width 126 height 26
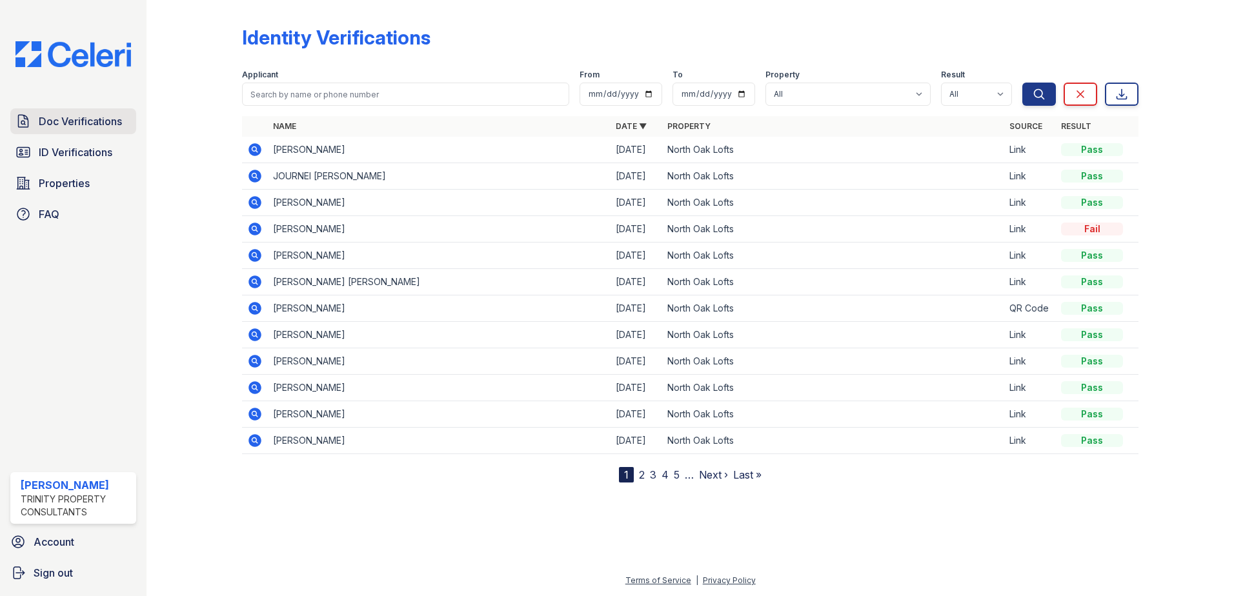
click at [110, 114] on span "Doc Verifications" at bounding box center [80, 121] width 83 height 15
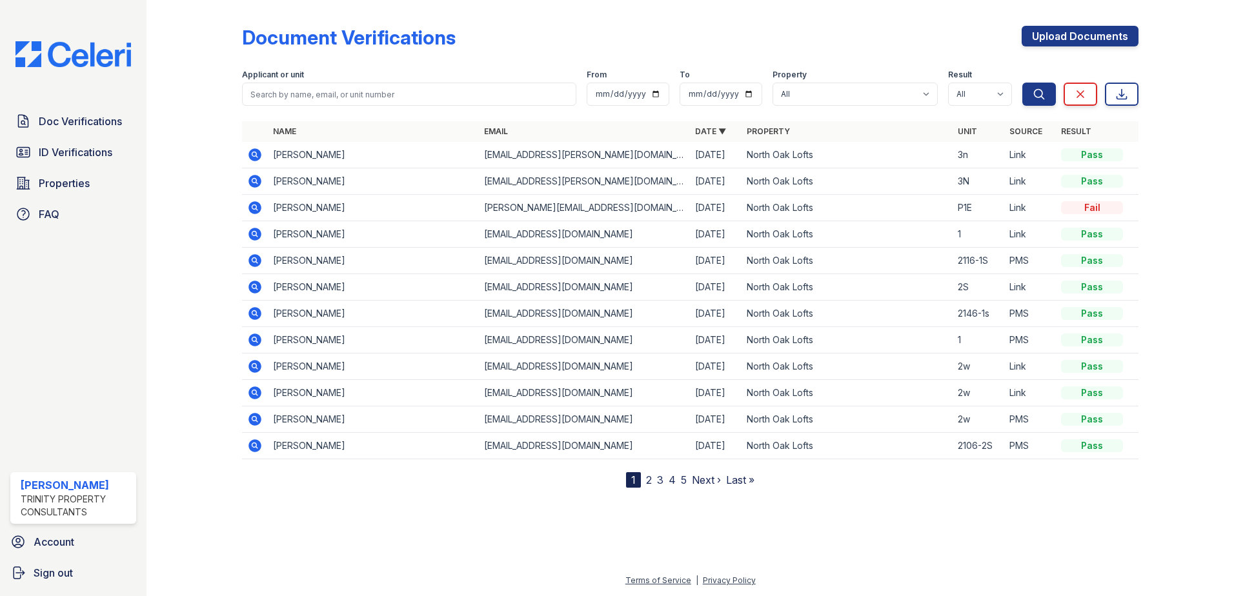
click at [256, 155] on icon at bounding box center [253, 153] width 3 height 3
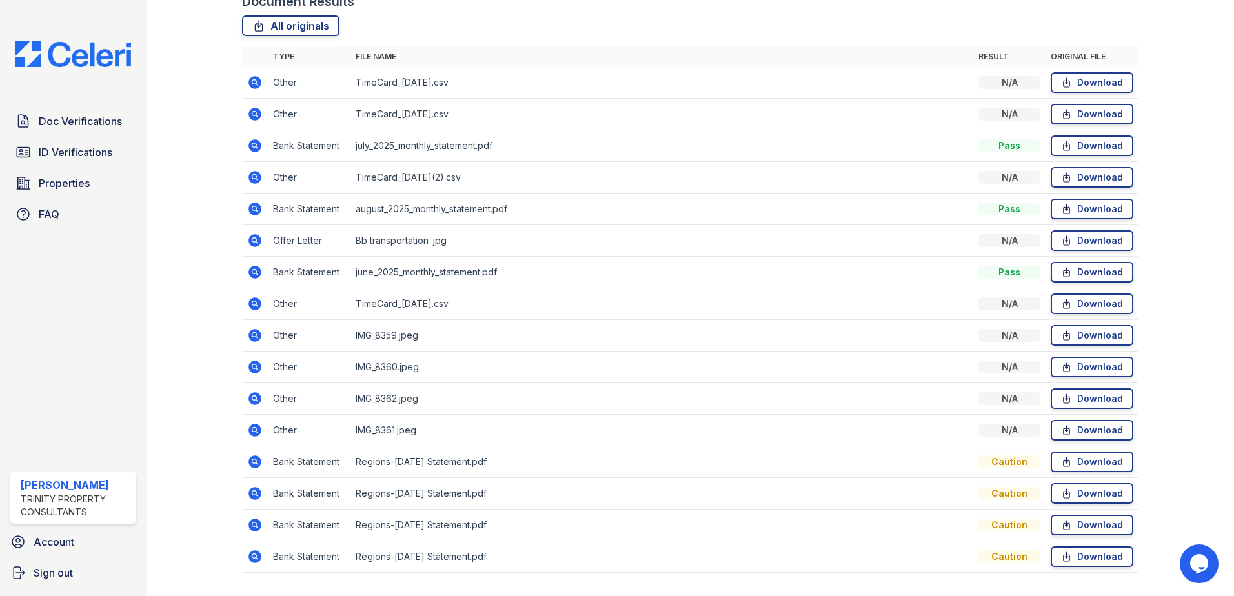
scroll to position [294, 0]
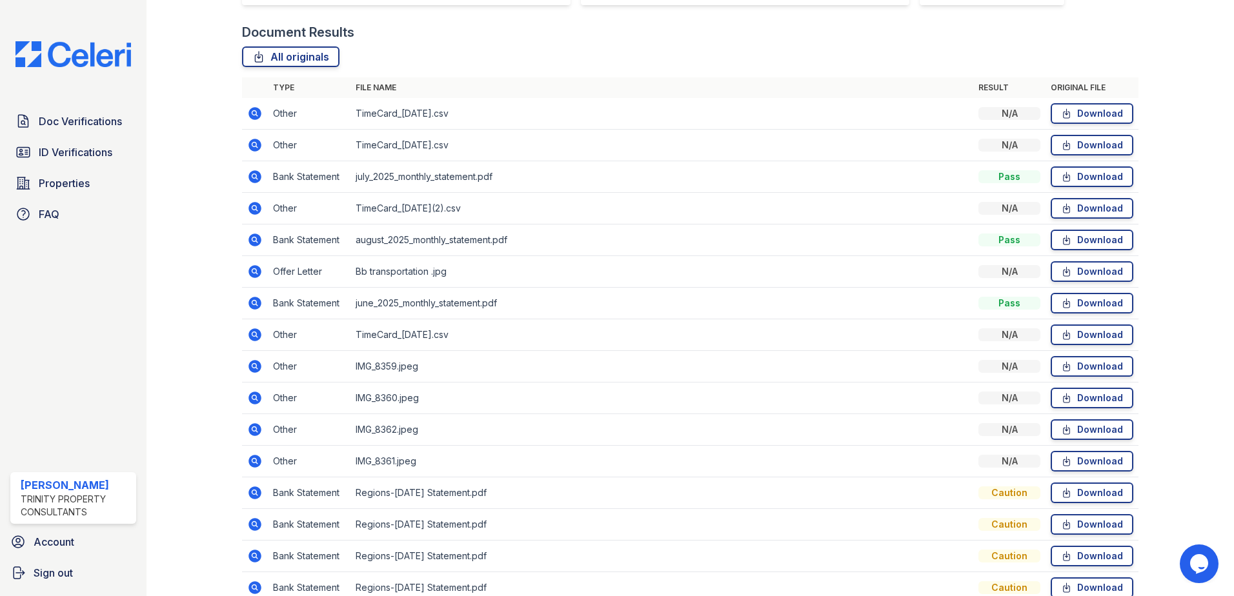
click at [442, 492] on td "Regions-[DATE] Statement.pdf" at bounding box center [661, 494] width 623 height 32
click at [255, 492] on icon at bounding box center [253, 491] width 3 height 3
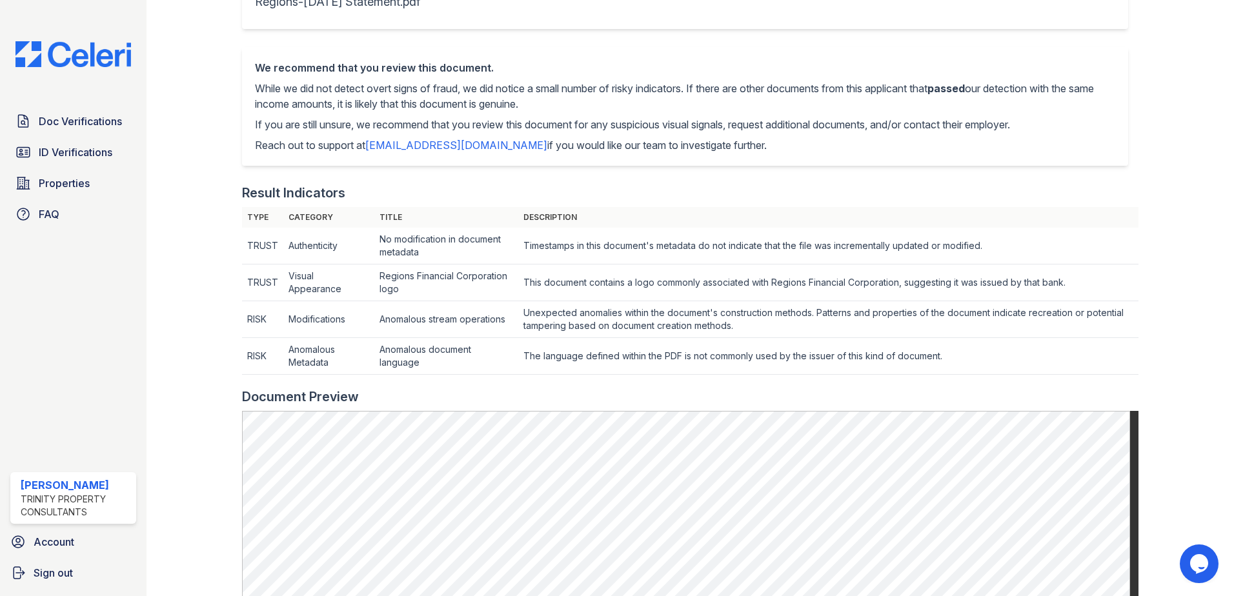
scroll to position [516, 0]
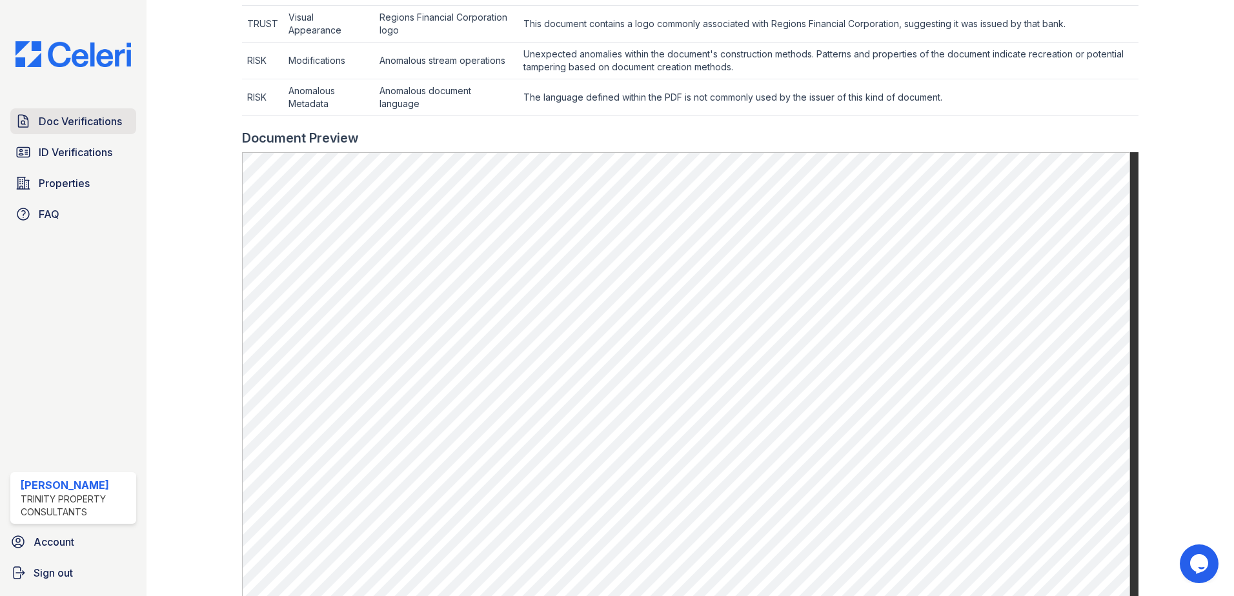
click at [86, 120] on span "Doc Verifications" at bounding box center [80, 121] width 83 height 15
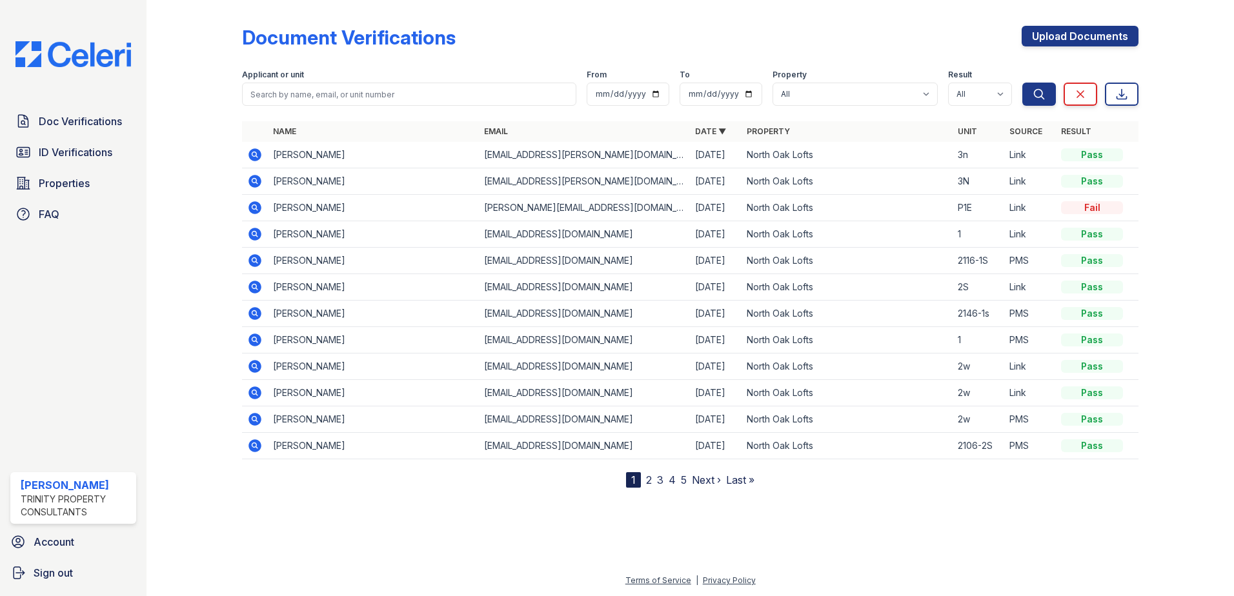
click at [255, 183] on icon at bounding box center [254, 181] width 13 height 13
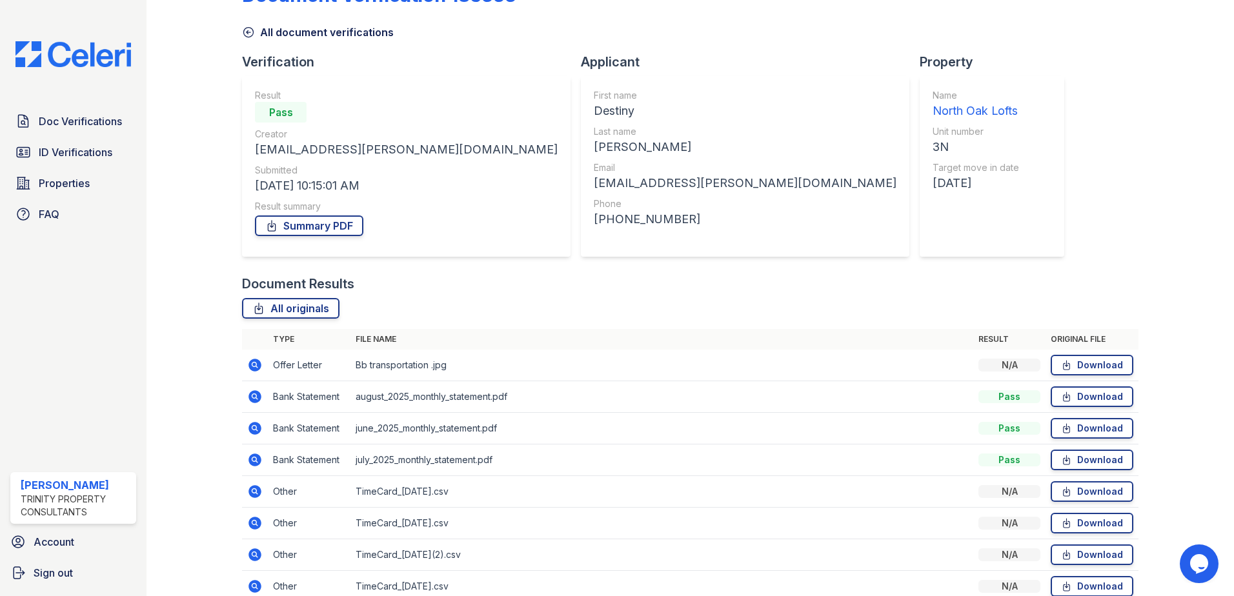
scroll to position [106, 0]
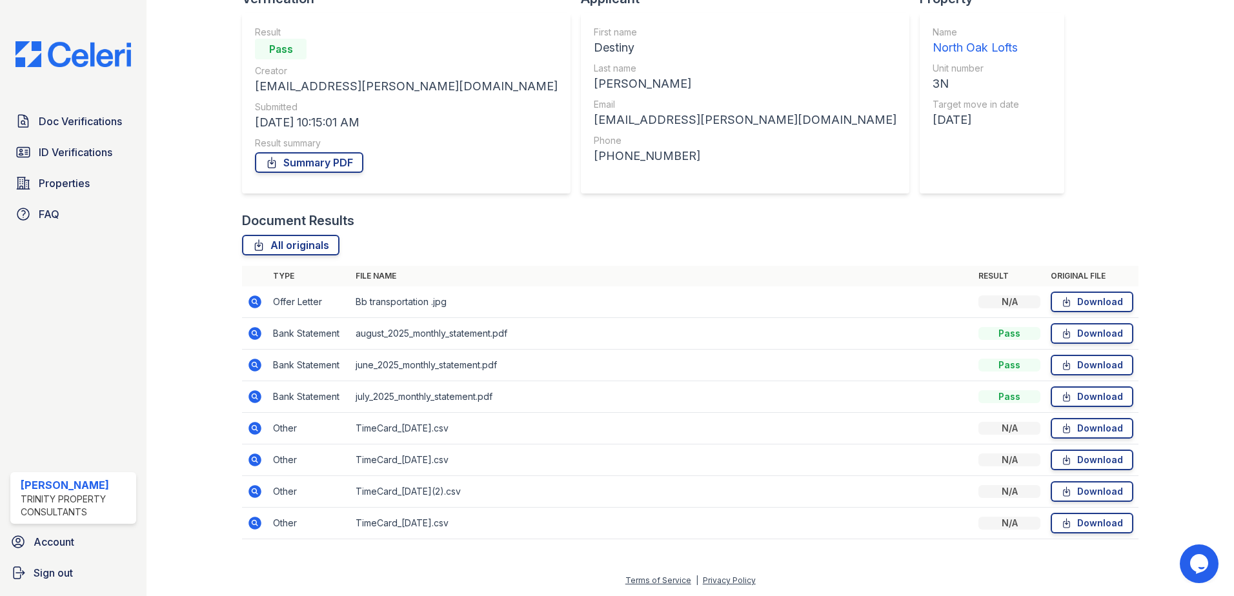
click at [252, 298] on icon at bounding box center [254, 302] width 13 height 13
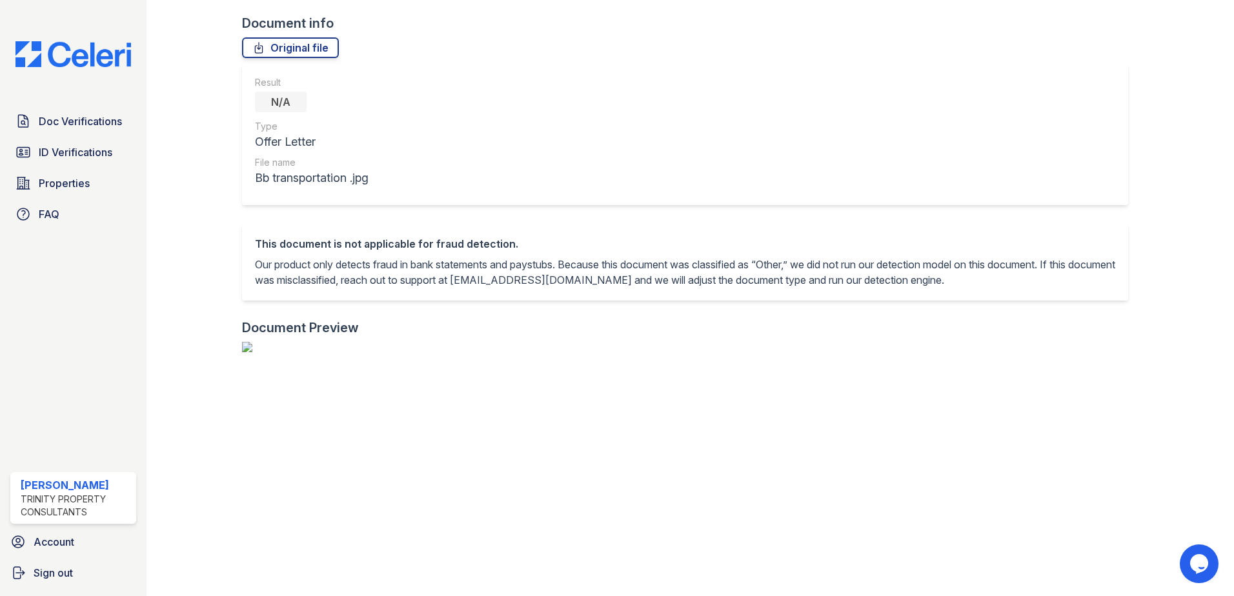
scroll to position [323, 0]
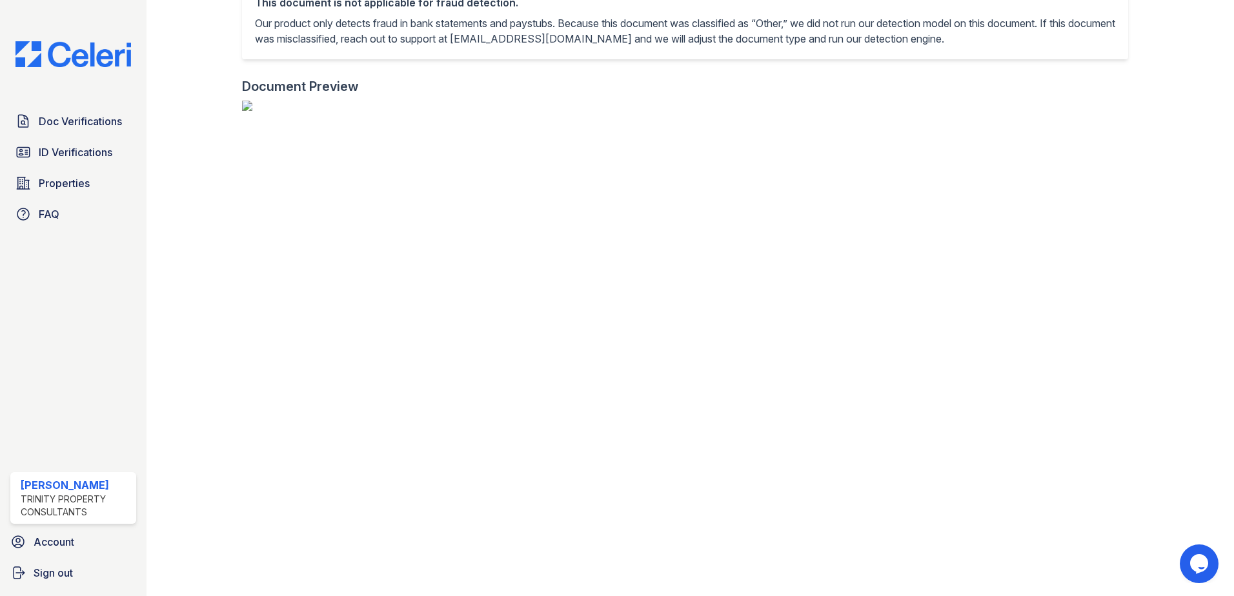
click at [458, 111] on img at bounding box center [690, 106] width 896 height 10
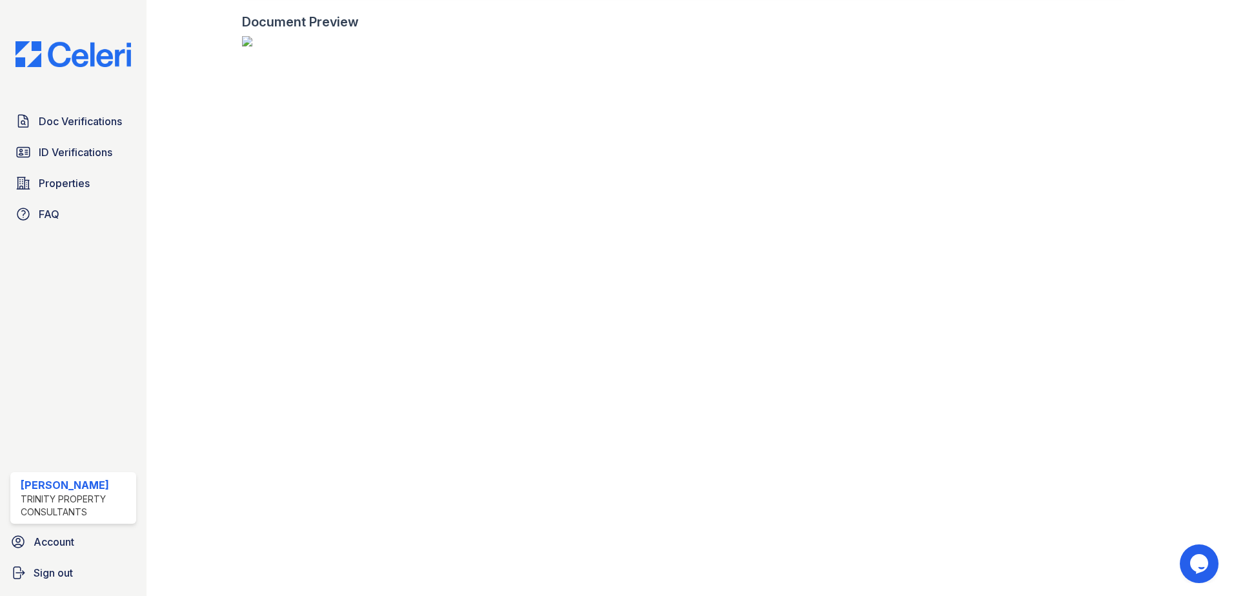
scroll to position [194, 0]
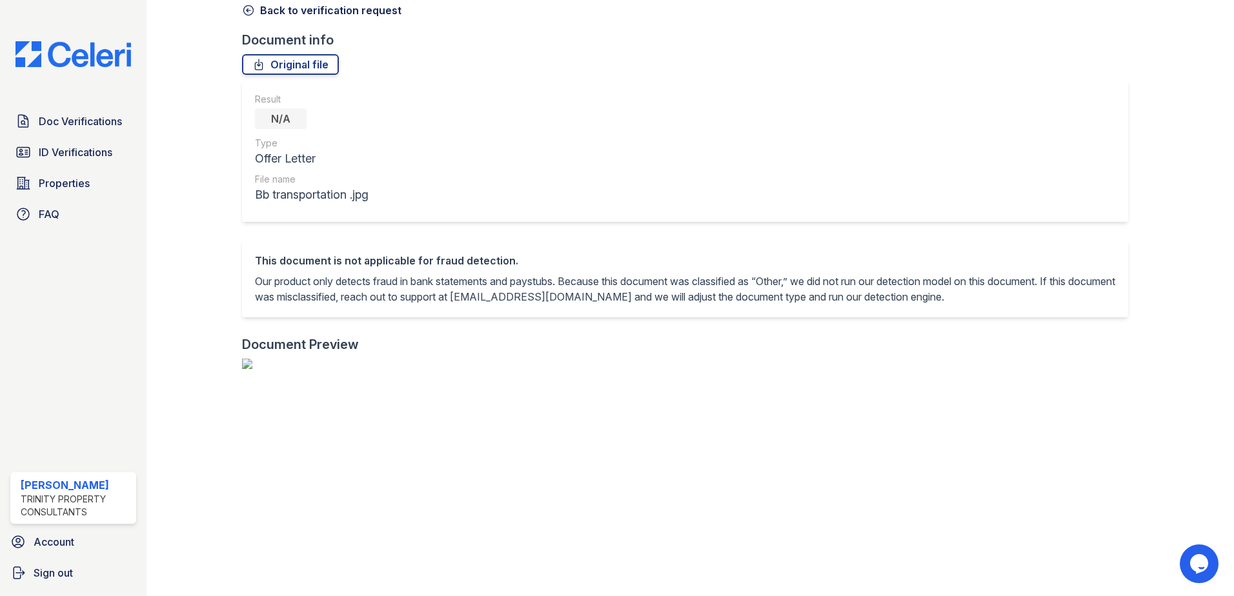
scroll to position [258, 0]
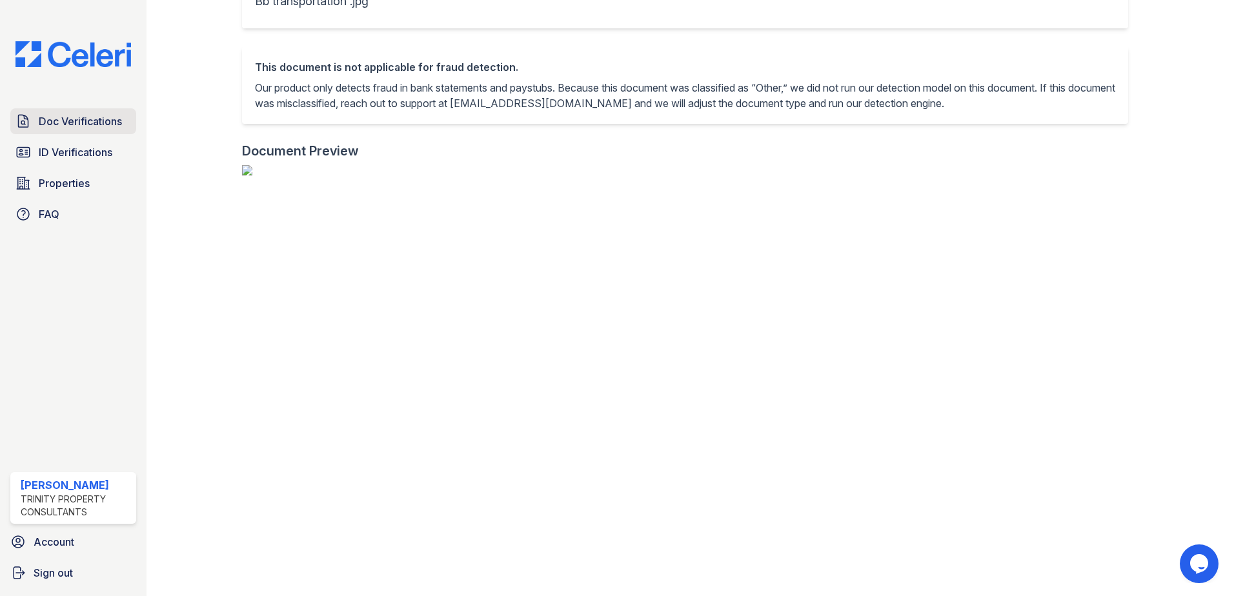
click at [84, 121] on span "Doc Verifications" at bounding box center [80, 121] width 83 height 15
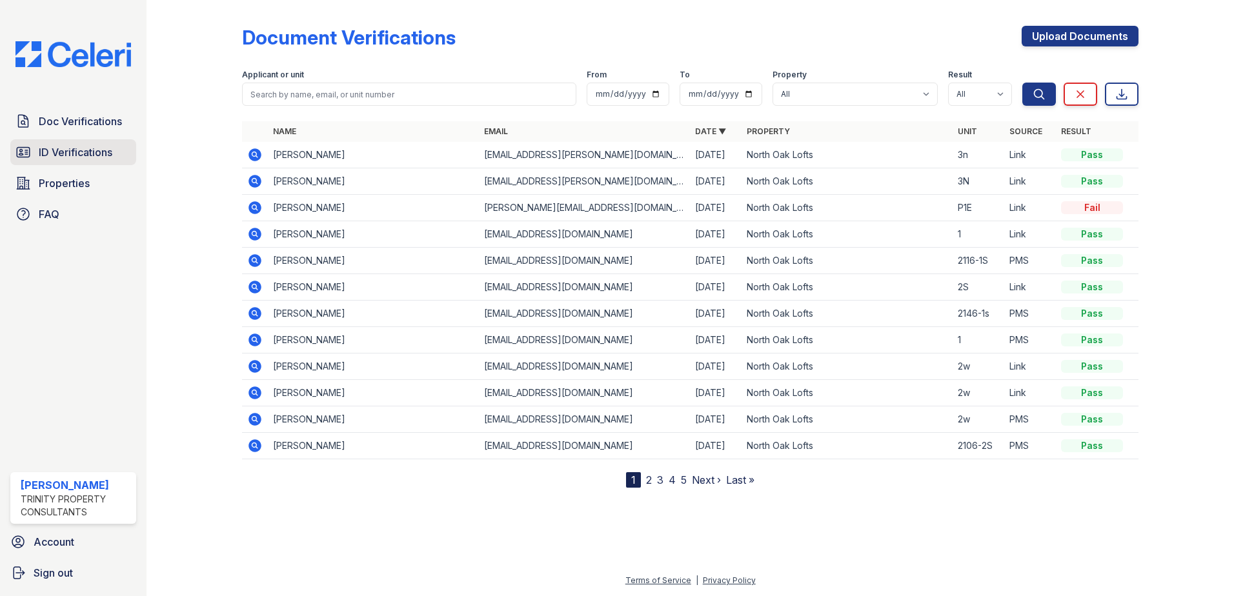
click at [64, 158] on span "ID Verifications" at bounding box center [76, 152] width 74 height 15
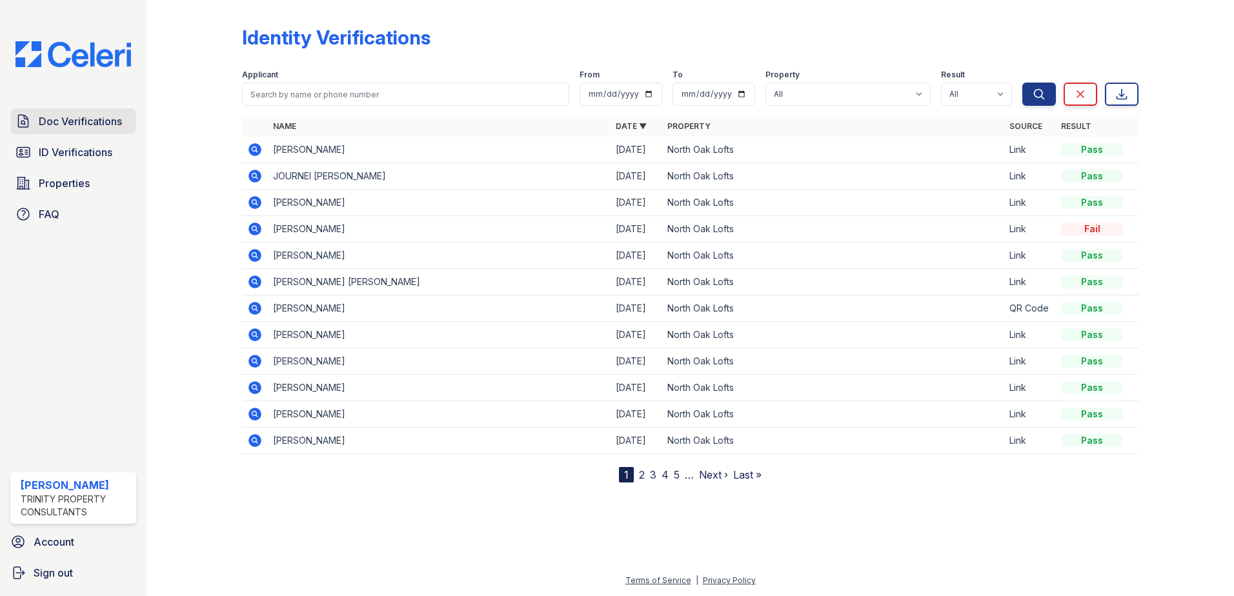
click at [97, 125] on span "Doc Verifications" at bounding box center [80, 121] width 83 height 15
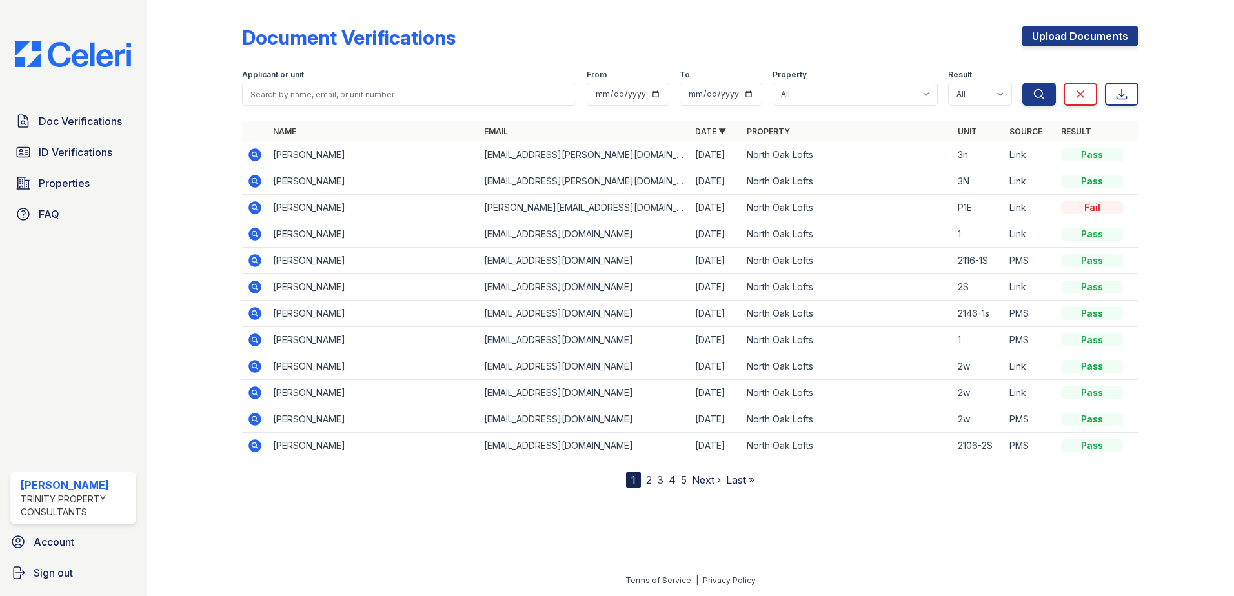
click at [265, 163] on td at bounding box center [255, 155] width 26 height 26
click at [253, 181] on icon at bounding box center [253, 180] width 3 height 3
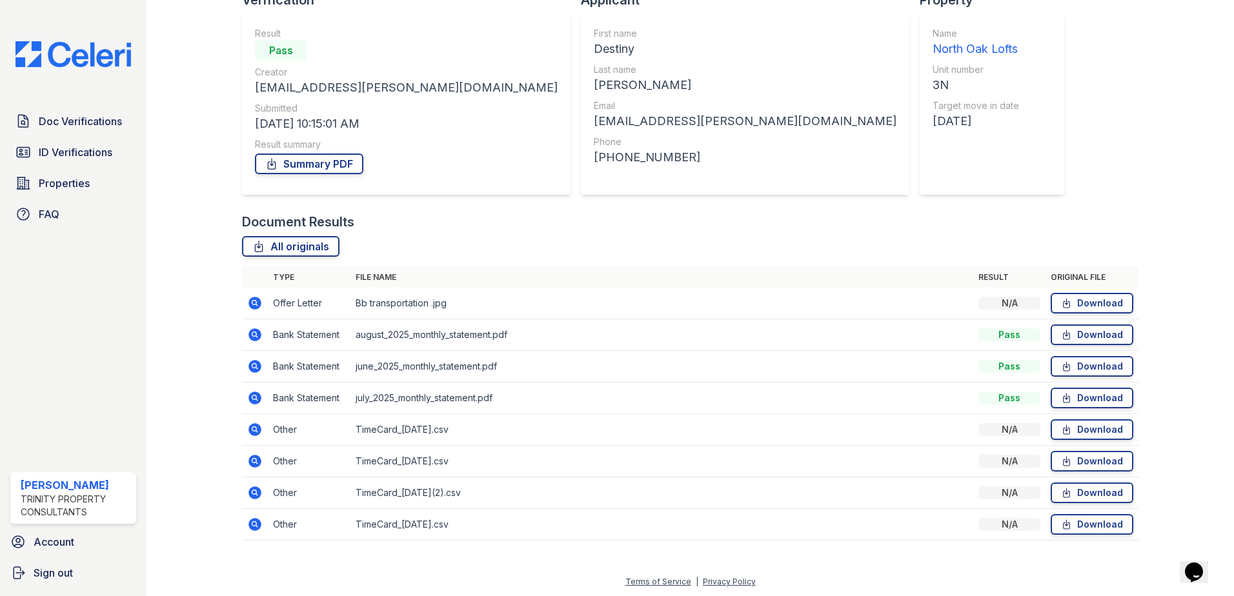
scroll to position [106, 0]
click at [256, 301] on icon at bounding box center [254, 301] width 15 height 15
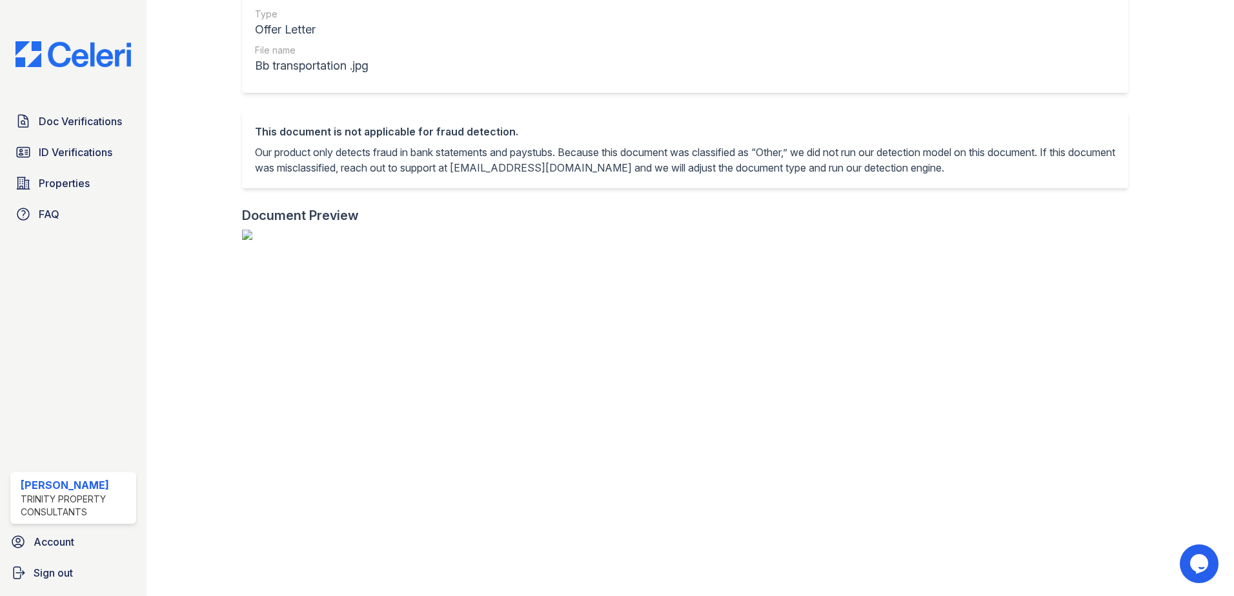
scroll to position [323, 0]
click at [92, 118] on span "Doc Verifications" at bounding box center [80, 121] width 83 height 15
